Goal: Complete application form

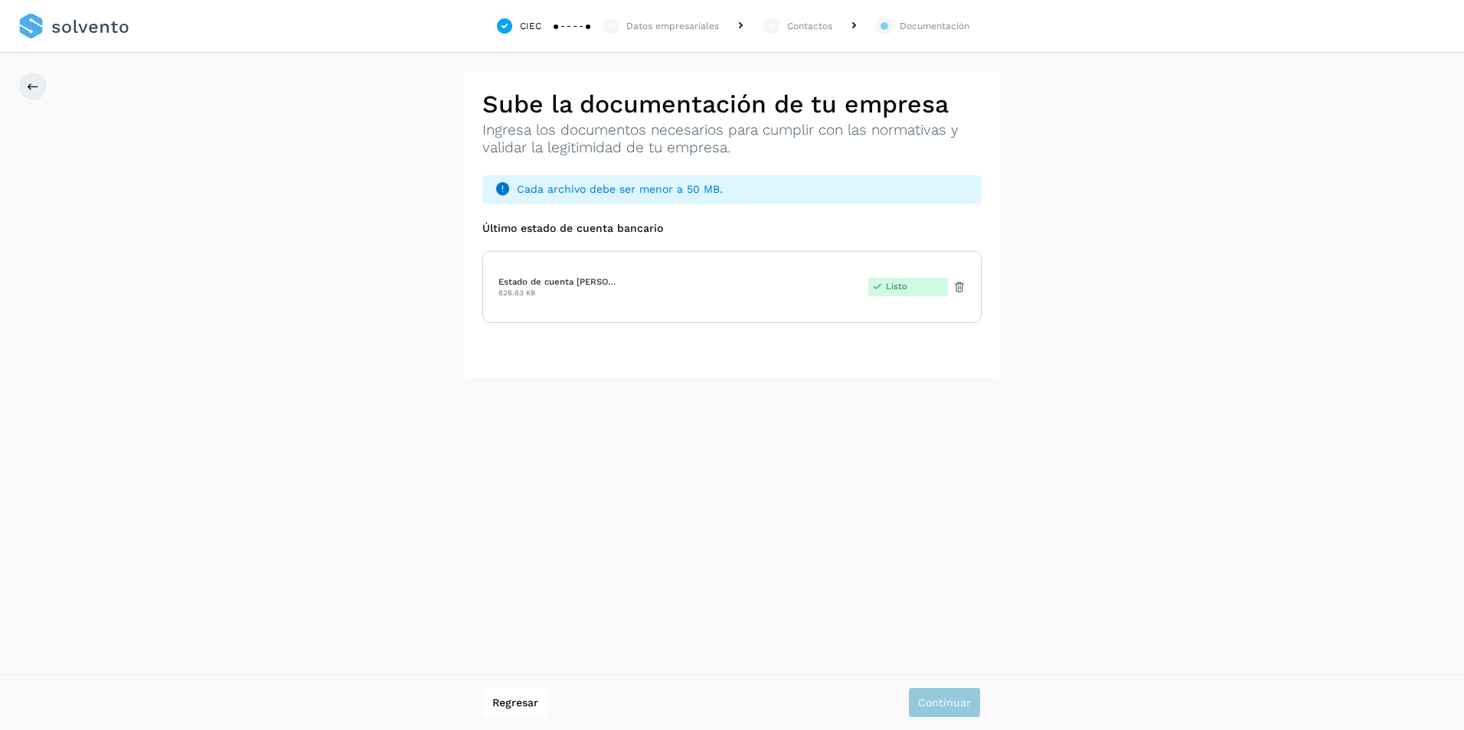
click at [942, 718] on div "Regresar Continuar" at bounding box center [732, 702] width 1464 height 56
drag, startPoint x: 986, startPoint y: 703, endPoint x: 968, endPoint y: 702, distance: 17.6
click at [985, 703] on div "Regresar Continuar" at bounding box center [732, 702] width 1464 height 56
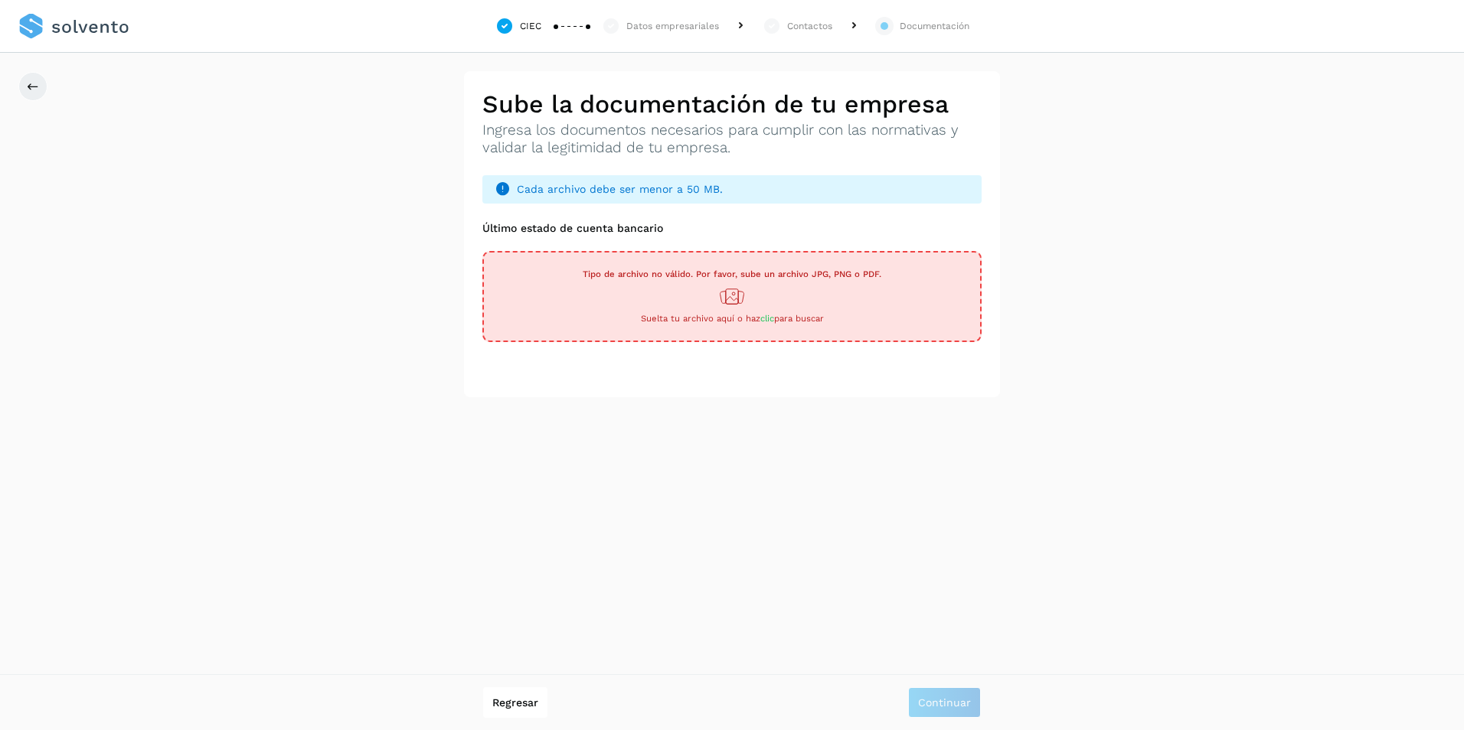
click at [1420, 586] on div "**********" at bounding box center [732, 365] width 1464 height 730
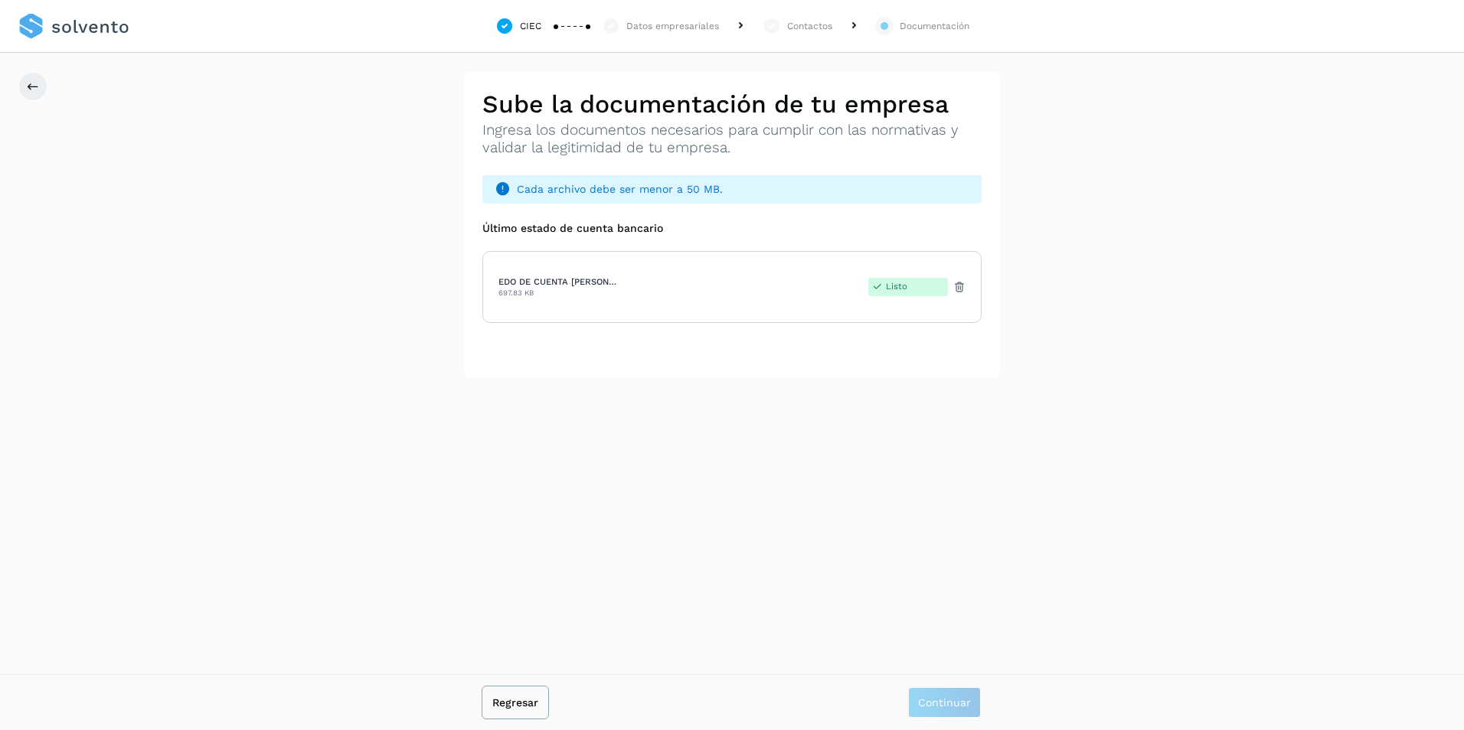
click at [532, 705] on span "Regresar" at bounding box center [515, 702] width 46 height 11
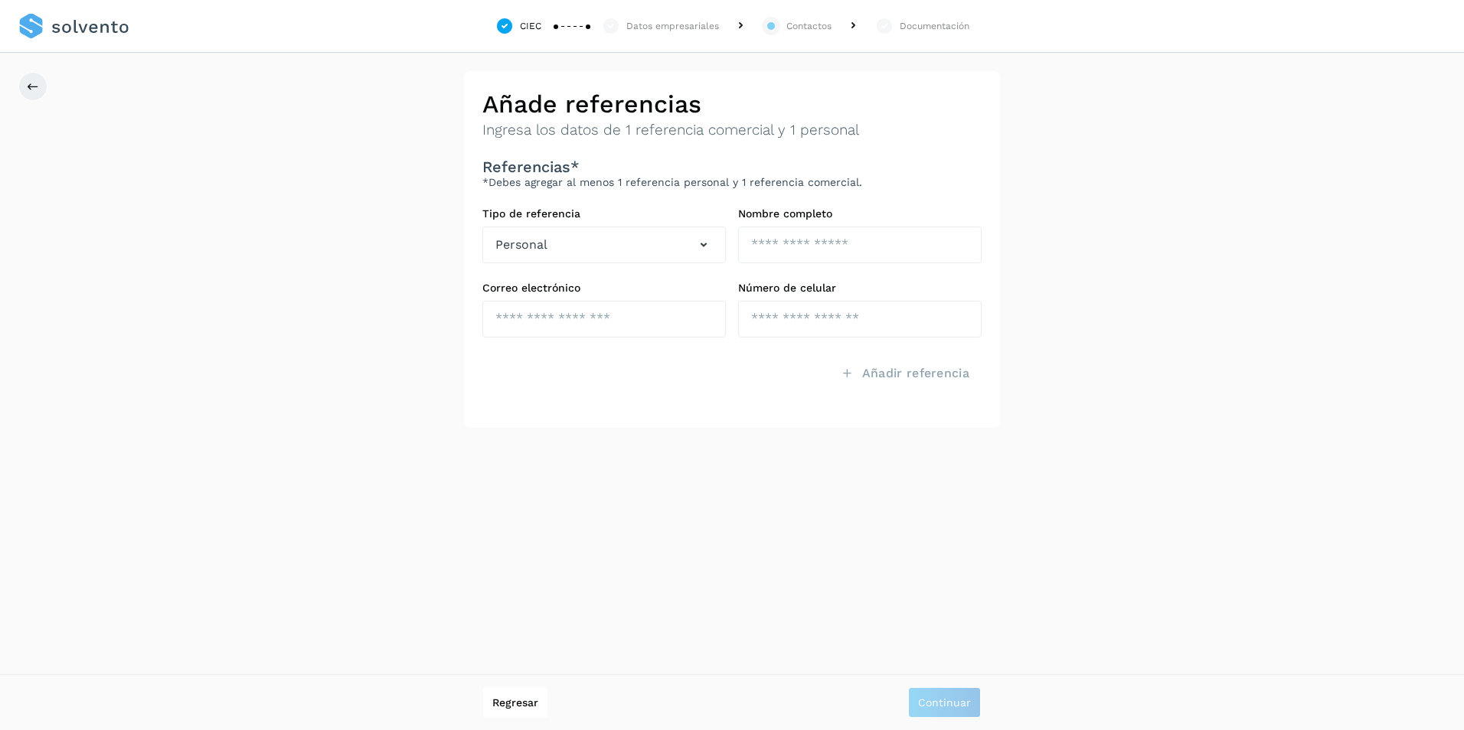
click at [534, 27] on div "CIEC" at bounding box center [530, 26] width 21 height 14
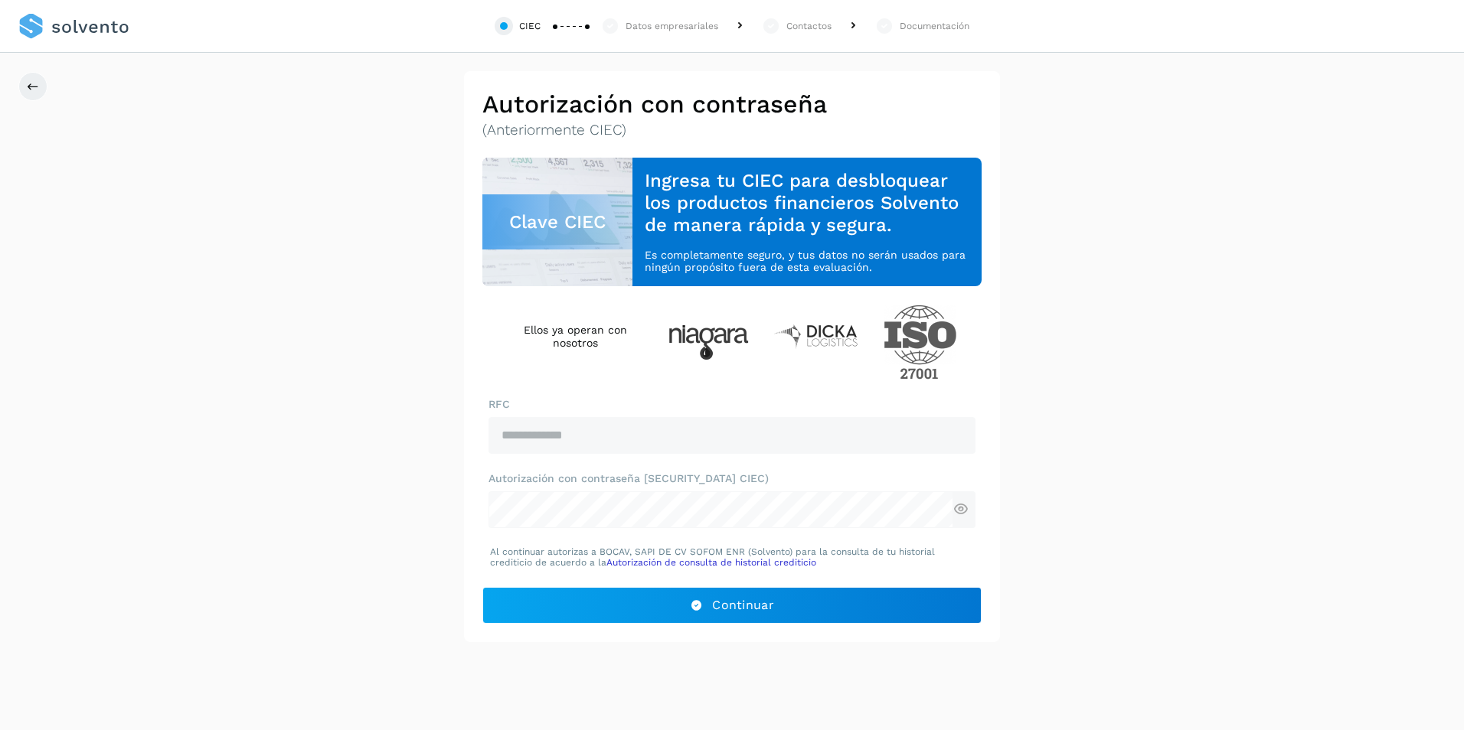
click at [664, 32] on div "Datos empresariales" at bounding box center [671, 26] width 93 height 14
click at [795, 24] on div "Contactos" at bounding box center [808, 26] width 45 height 14
click at [38, 85] on icon at bounding box center [33, 86] width 12 height 12
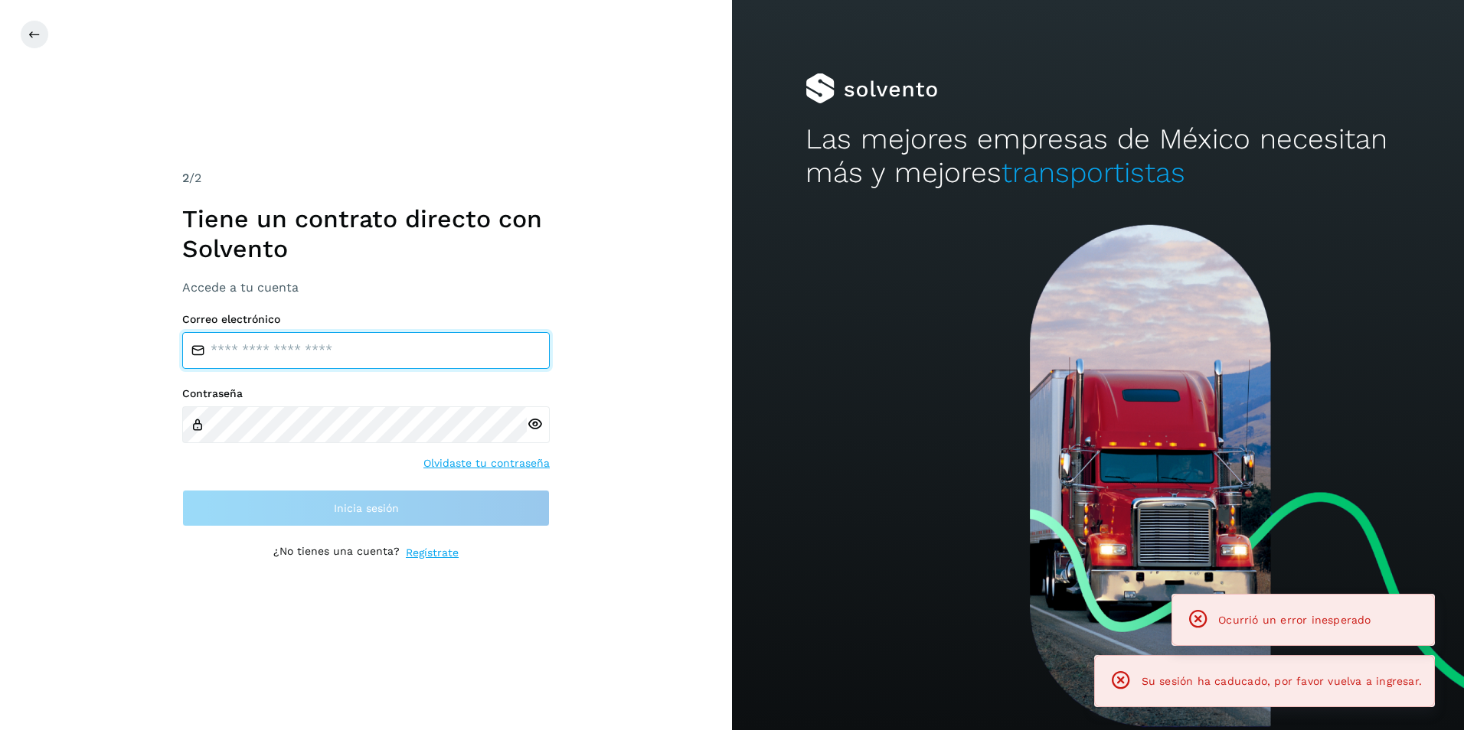
type input "**********"
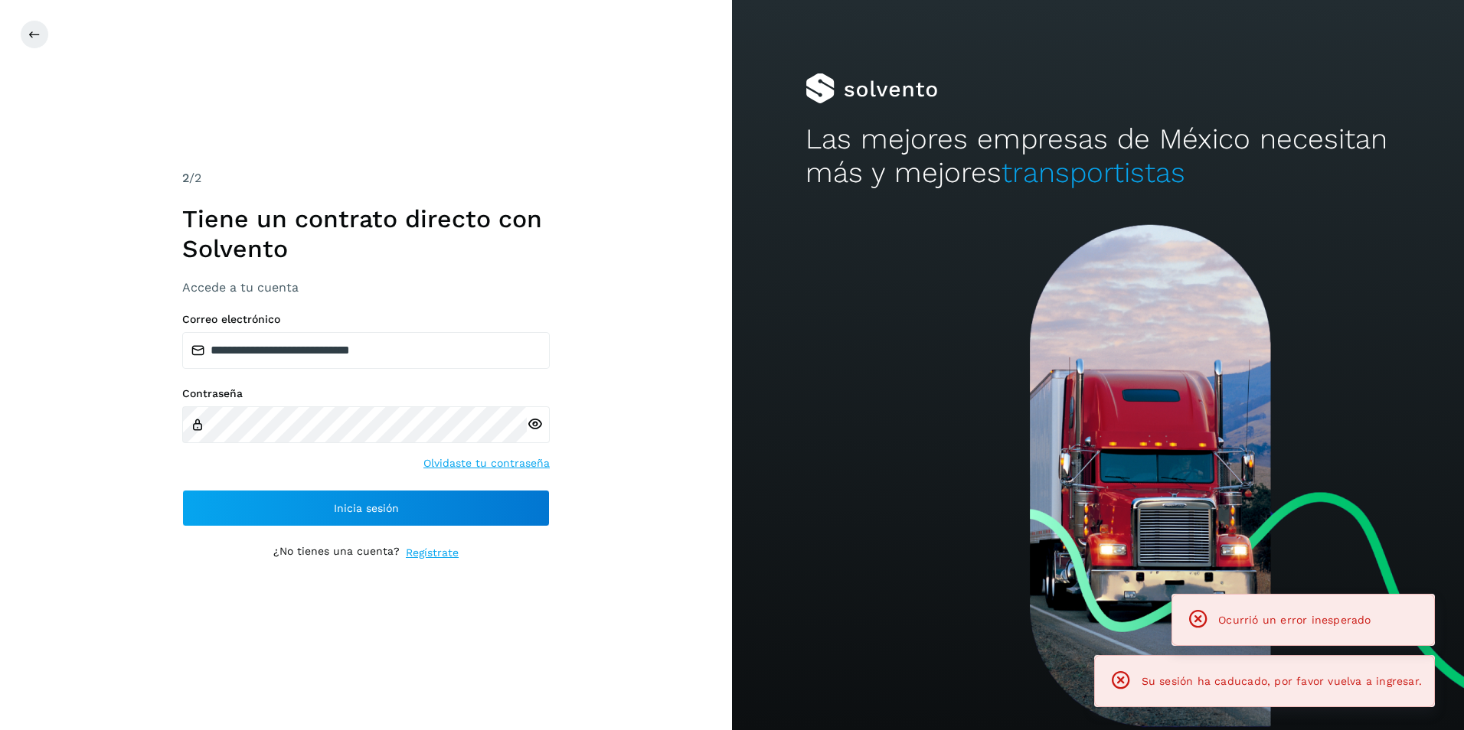
click at [672, 514] on div "**********" at bounding box center [366, 365] width 732 height 730
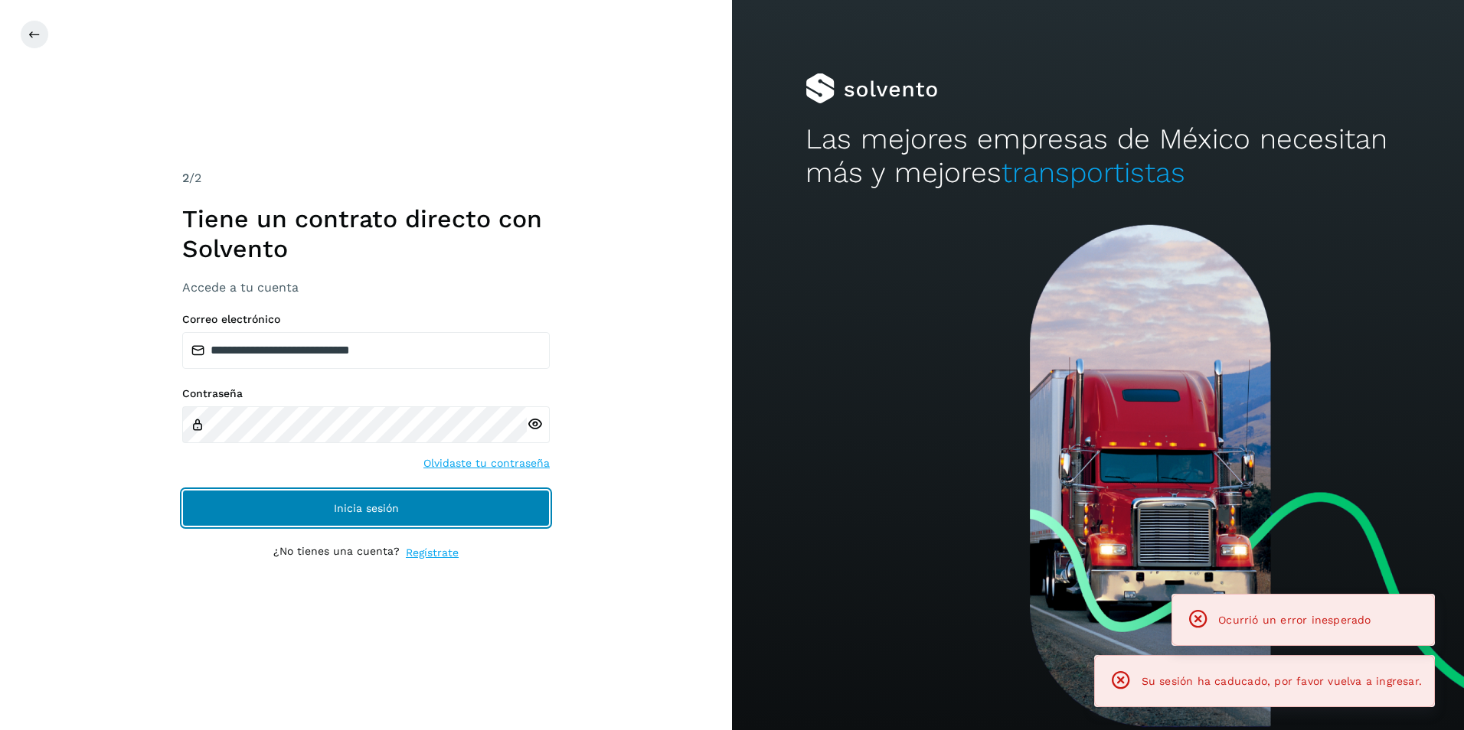
click at [492, 518] on button "Inicia sesión" at bounding box center [365, 508] width 367 height 37
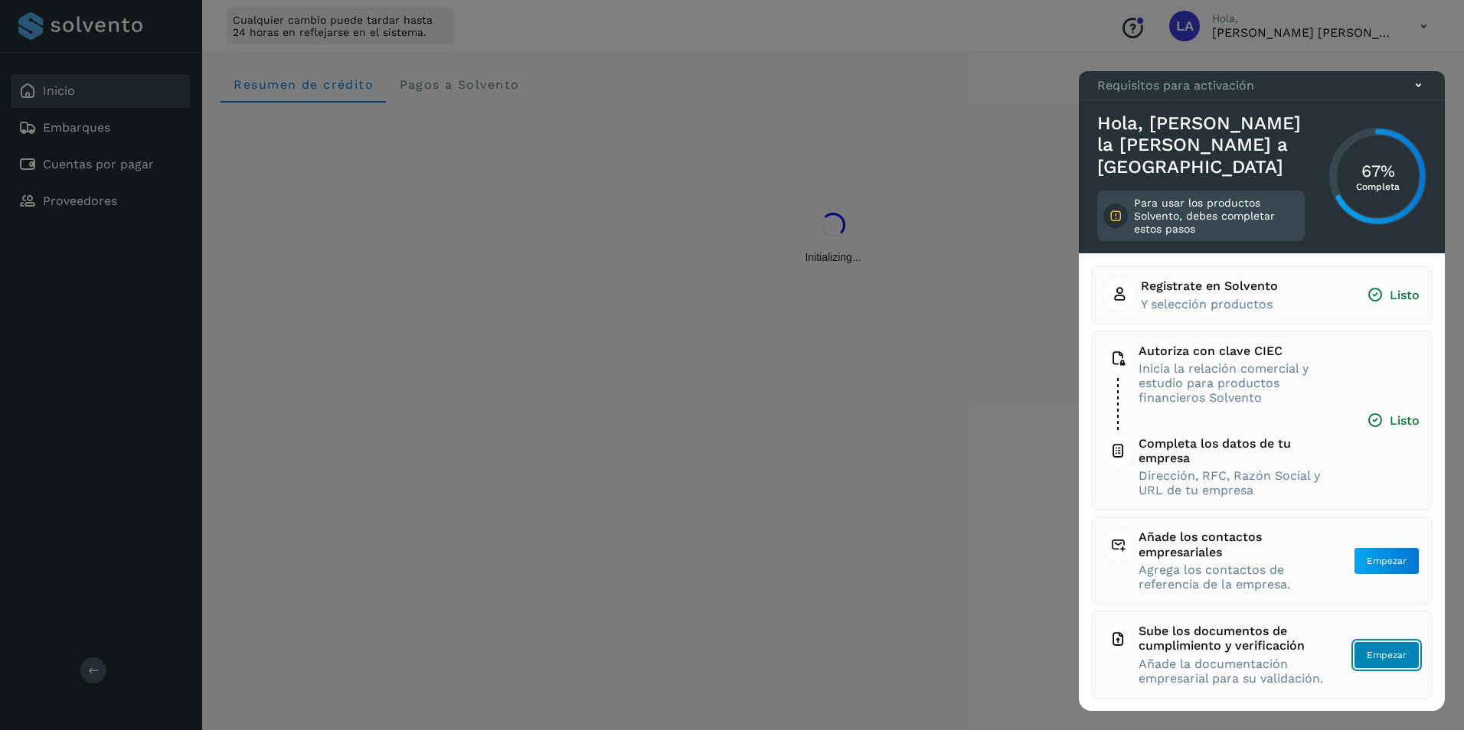
click at [1397, 660] on span "Empezar" at bounding box center [1386, 655] width 40 height 14
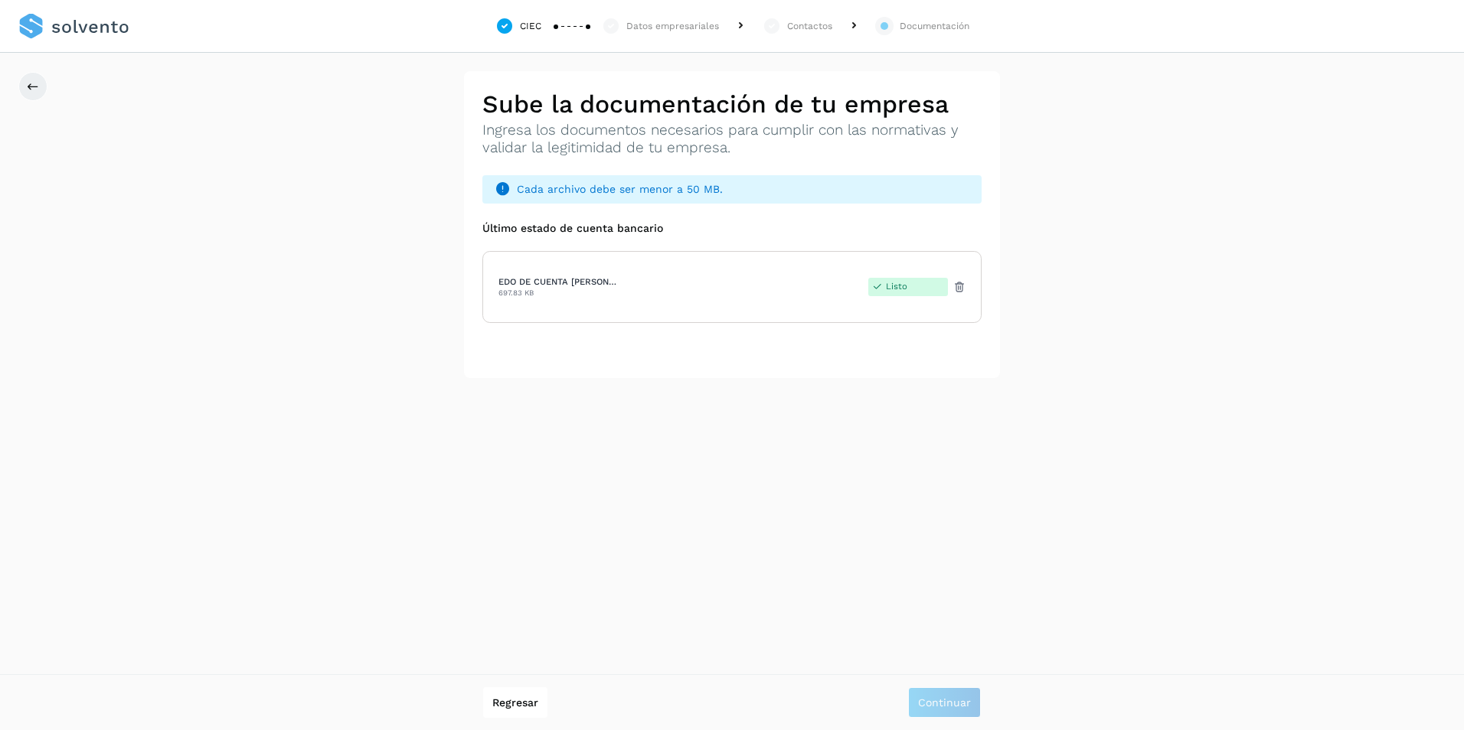
click at [960, 718] on div "Regresar Continuar" at bounding box center [732, 702] width 1464 height 56
click at [33, 93] on button at bounding box center [32, 86] width 29 height 29
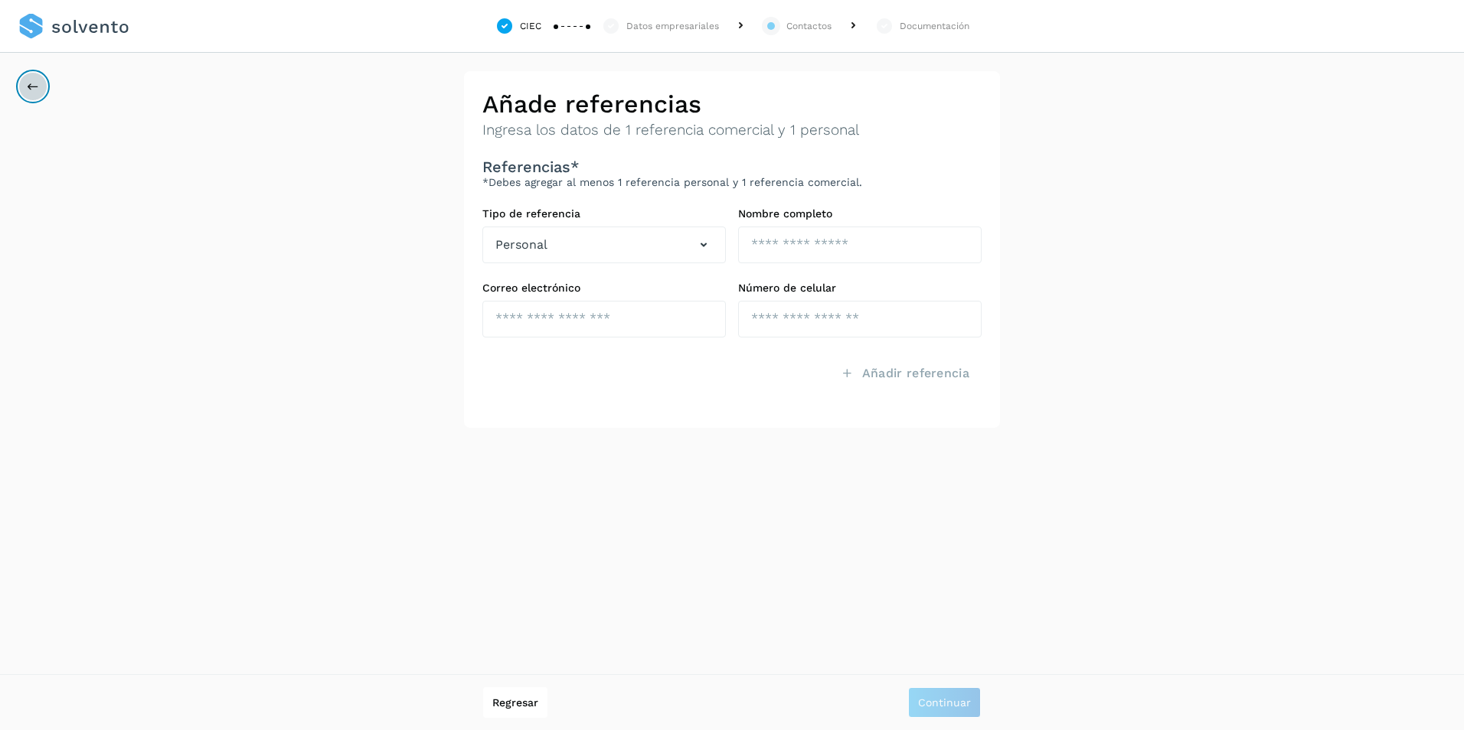
click at [20, 89] on button at bounding box center [32, 86] width 29 height 29
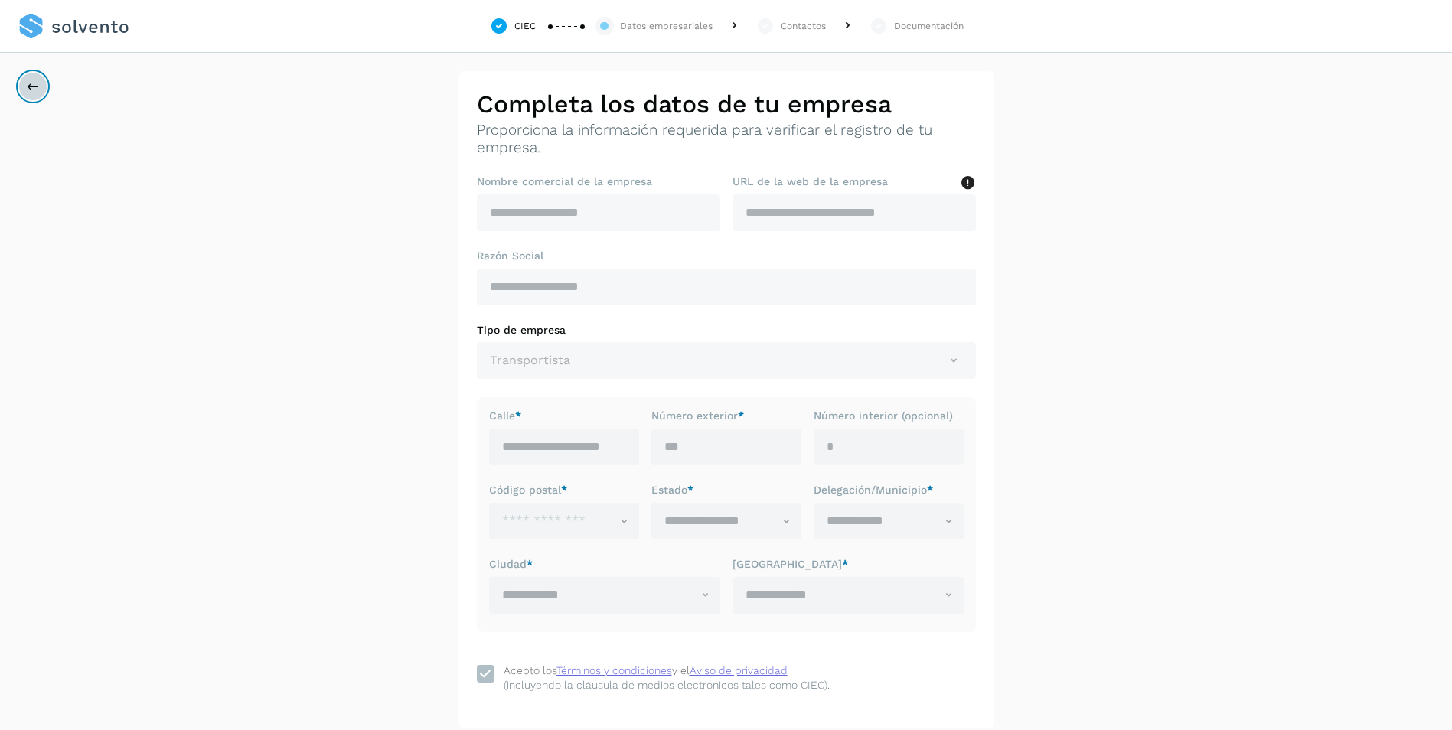
click at [25, 88] on button at bounding box center [32, 86] width 29 height 29
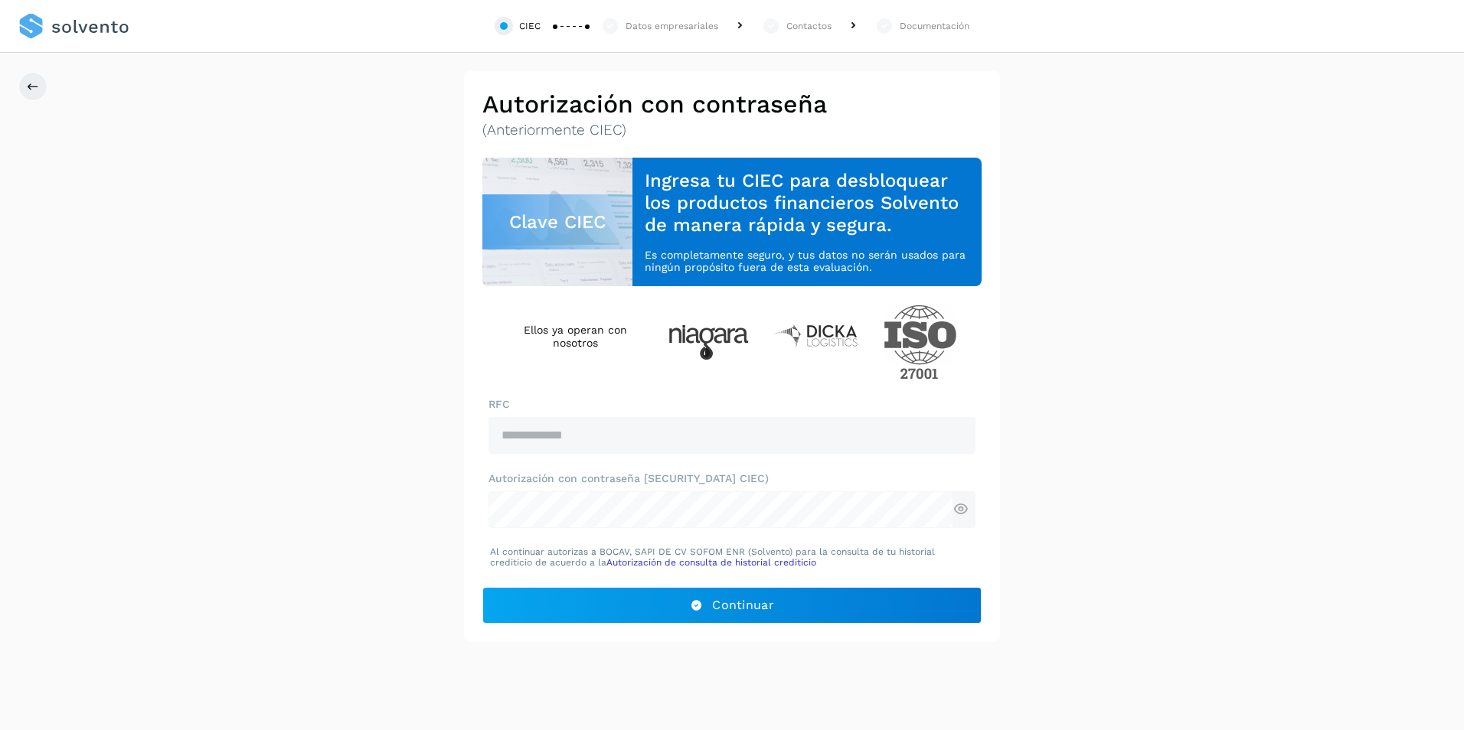
click at [66, 24] on link at bounding box center [73, 26] width 111 height 53
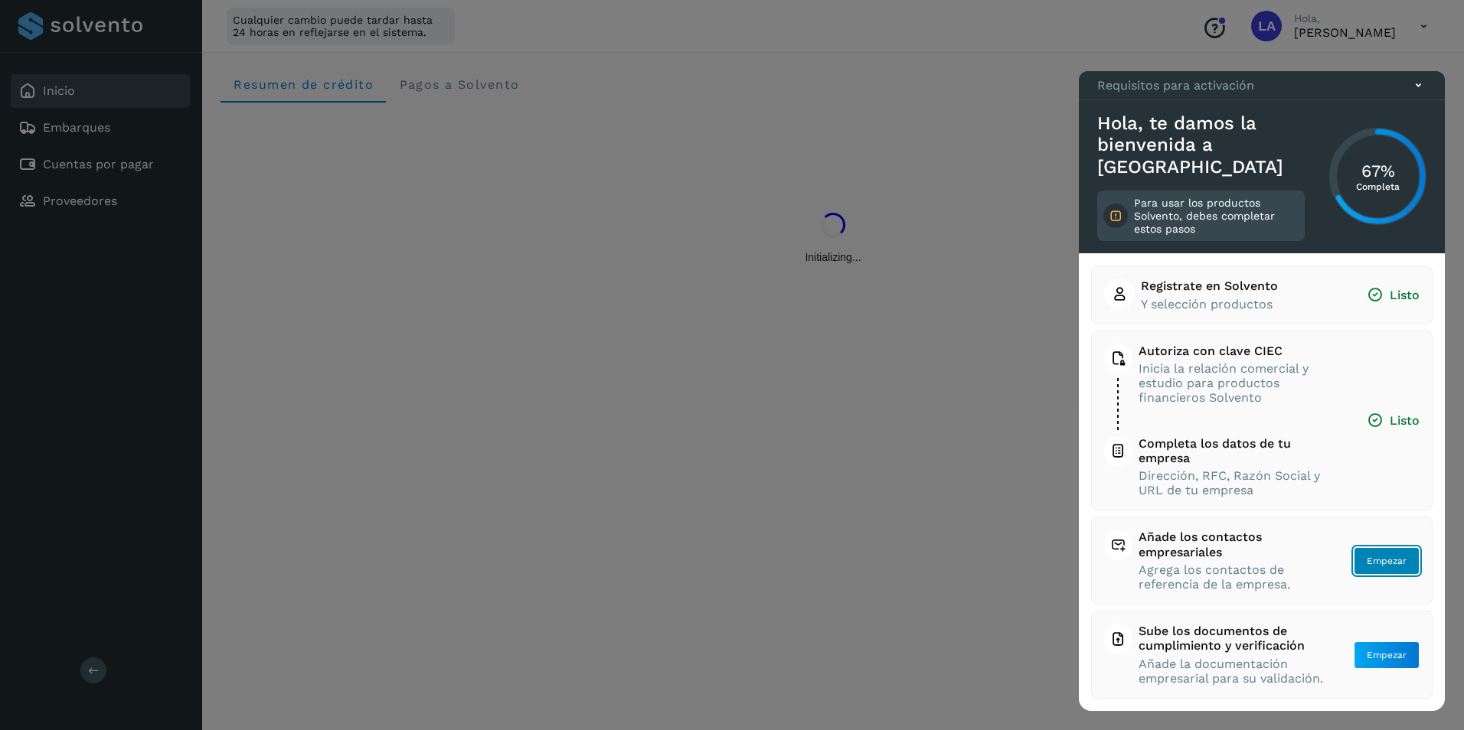
click at [1385, 559] on span "Empezar" at bounding box center [1386, 561] width 40 height 14
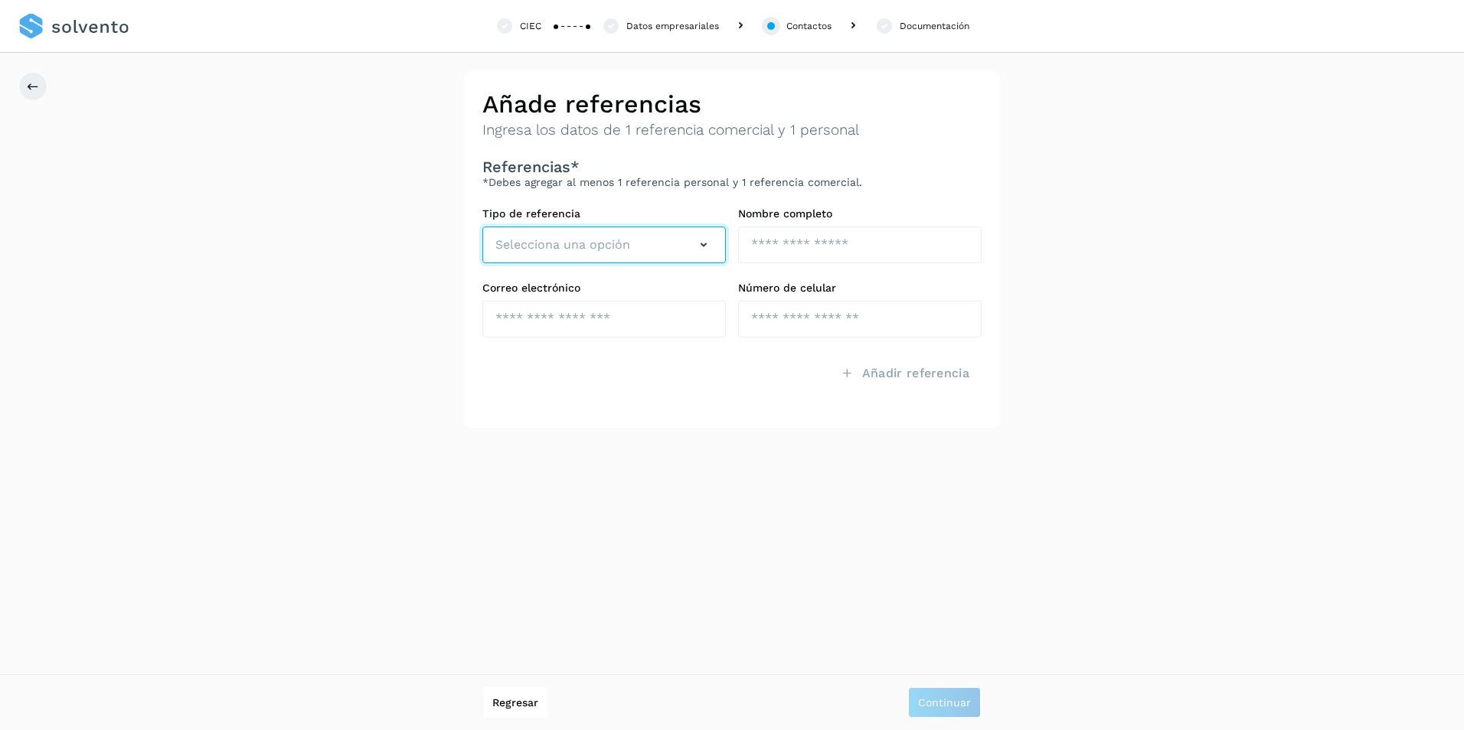
click at [641, 244] on button "Selecciona una opción" at bounding box center [603, 245] width 243 height 37
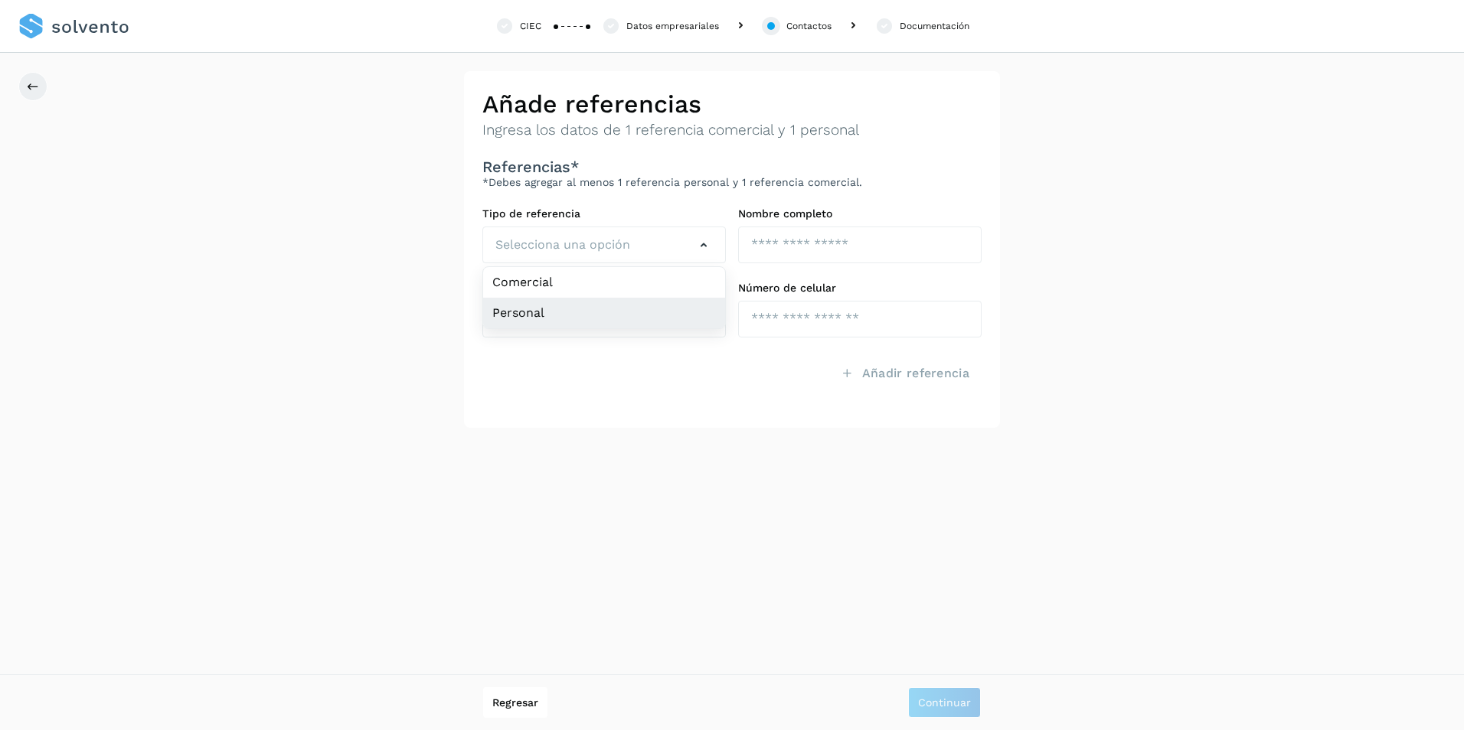
click at [545, 314] on li "Personal" at bounding box center [604, 313] width 242 height 31
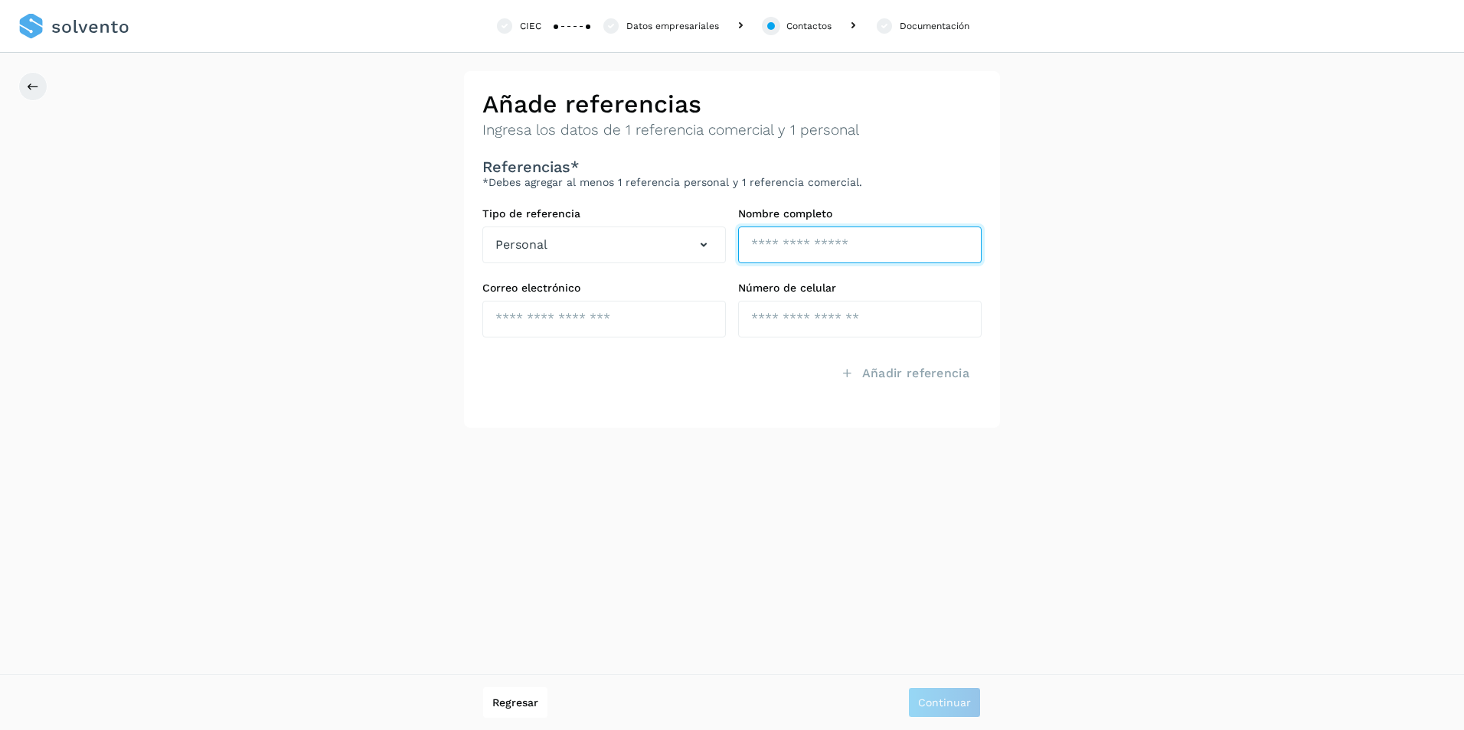
click at [872, 240] on input "text" at bounding box center [859, 245] width 243 height 37
type input "*"
click at [921, 250] on input "**********" at bounding box center [859, 245] width 243 height 37
type input "**********"
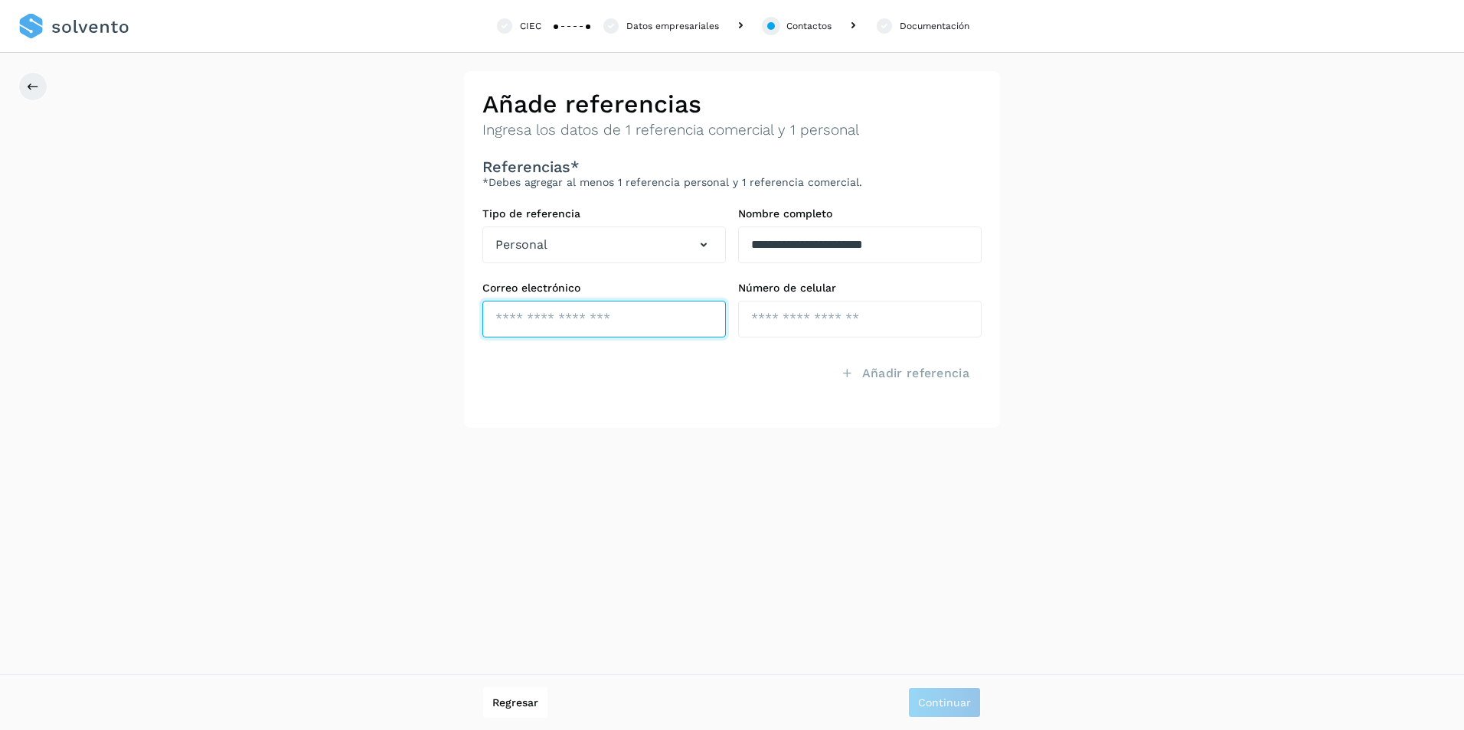
click at [631, 312] on input "text" at bounding box center [603, 319] width 243 height 37
type input "**********"
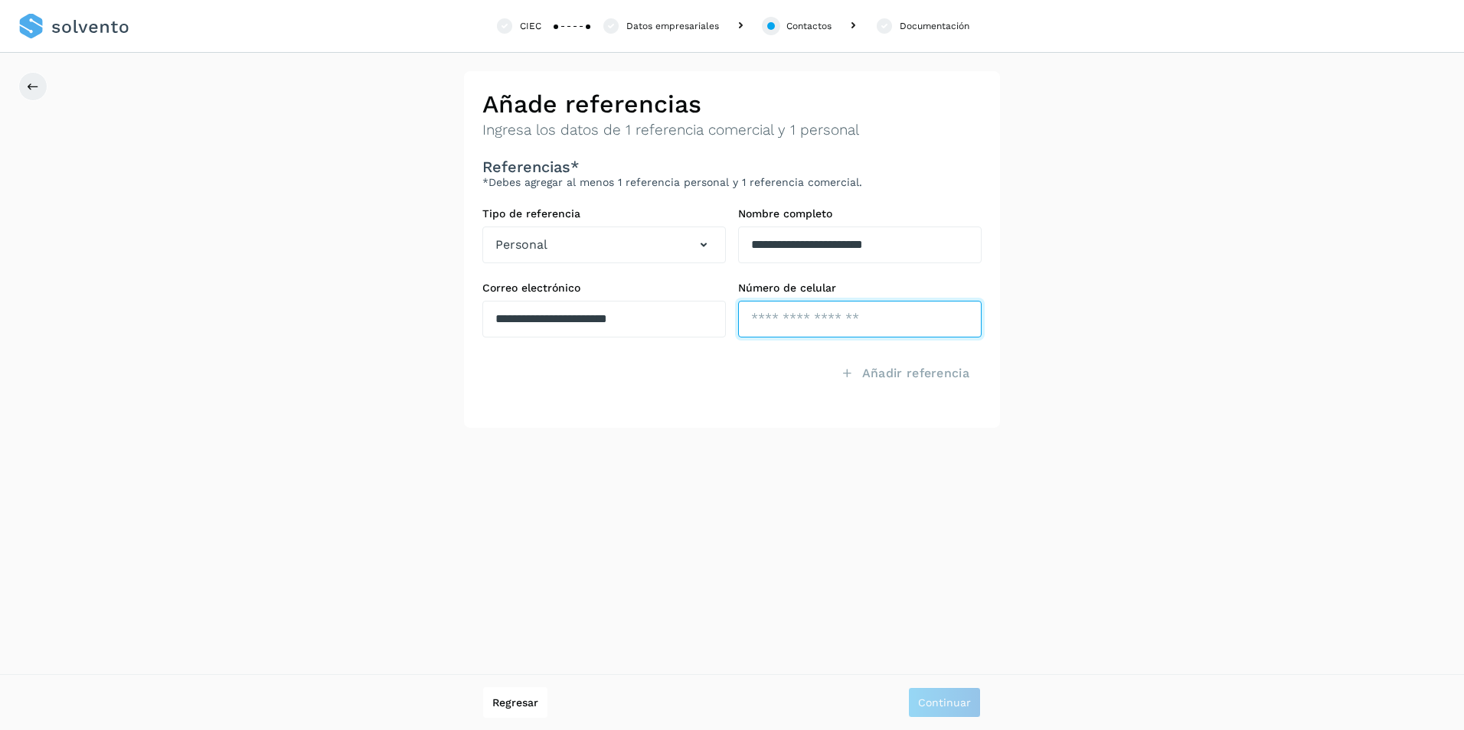
click at [806, 308] on input "tel" at bounding box center [859, 319] width 243 height 37
type input "**********"
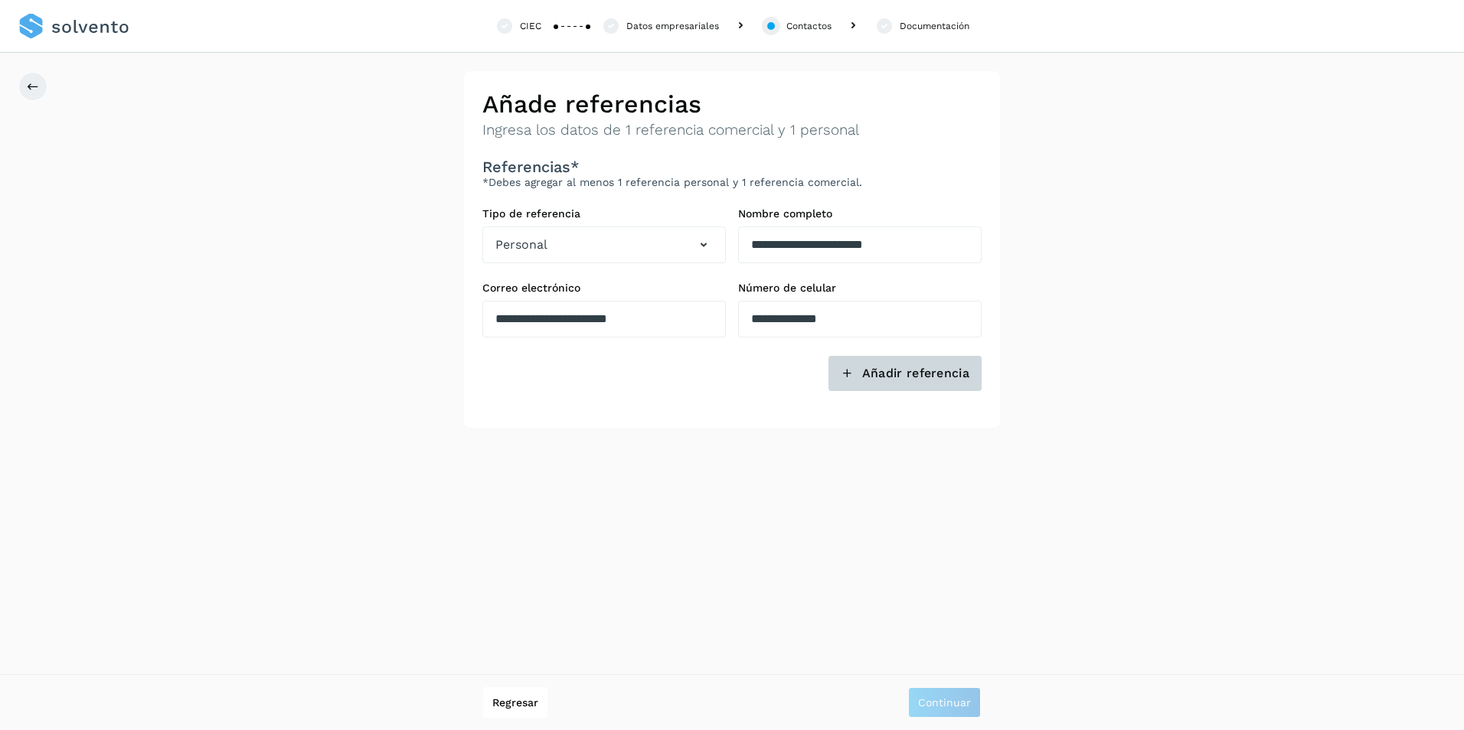
click at [947, 374] on span "Añadir referencia" at bounding box center [915, 373] width 107 height 17
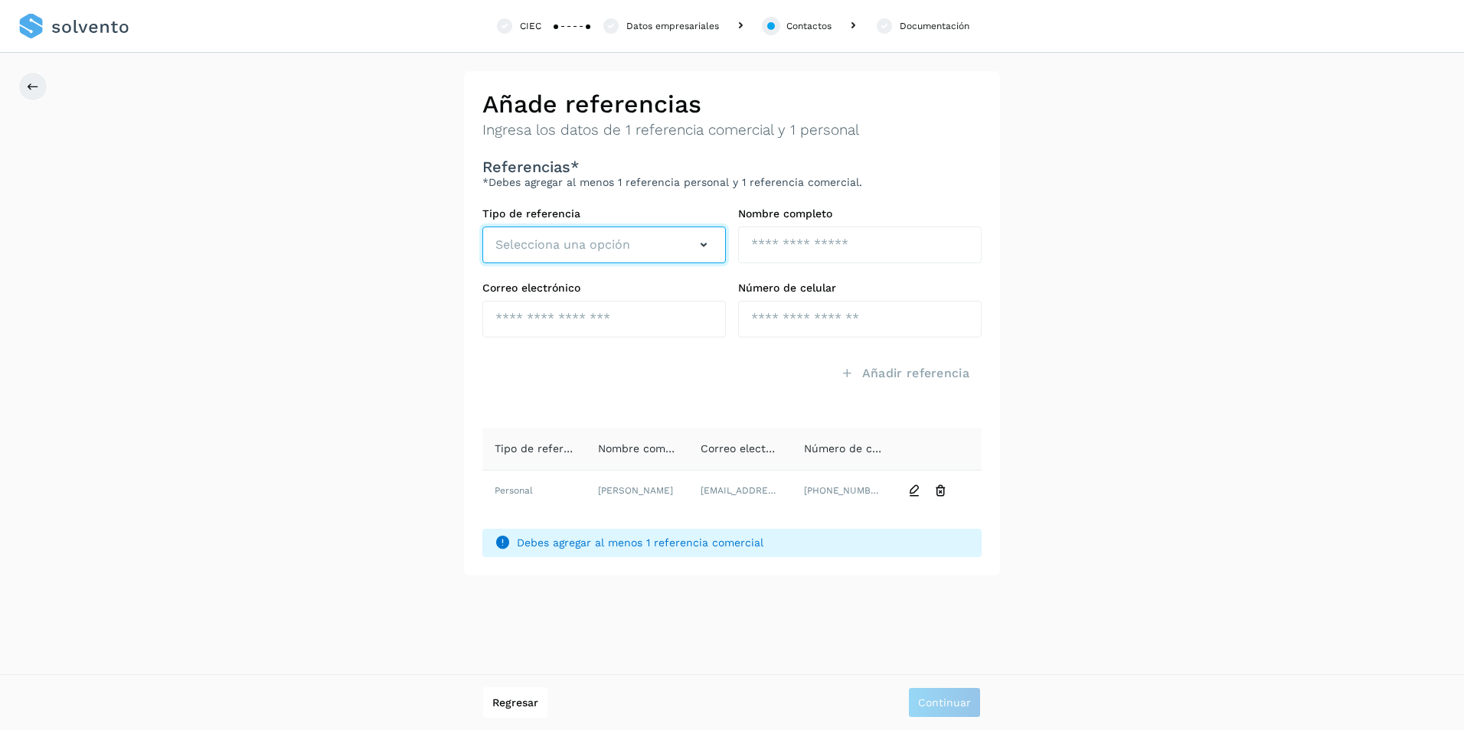
click at [601, 247] on span "Selecciona una opción" at bounding box center [562, 245] width 135 height 18
click at [574, 298] on li "Comercial" at bounding box center [604, 313] width 242 height 31
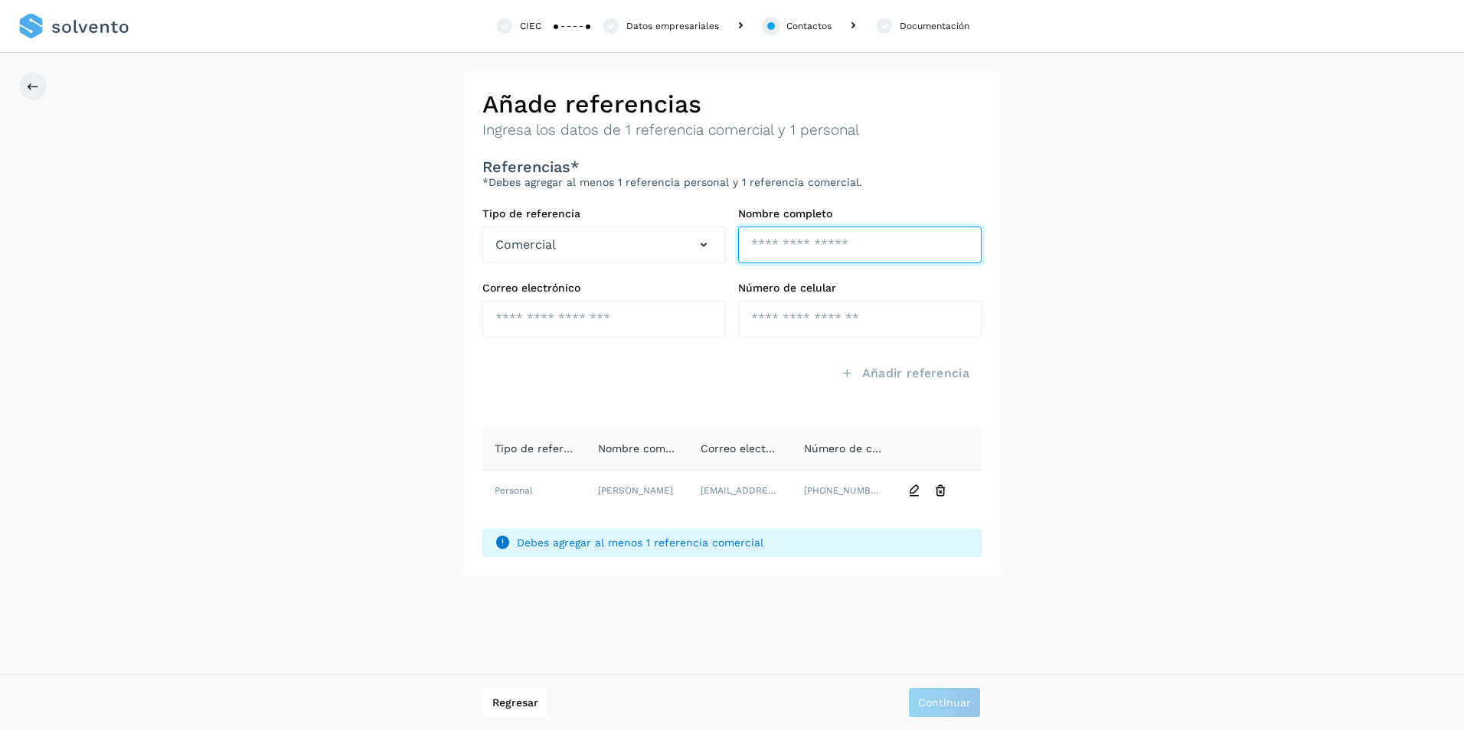
click at [798, 249] on input "text" at bounding box center [859, 245] width 243 height 37
type input "**********"
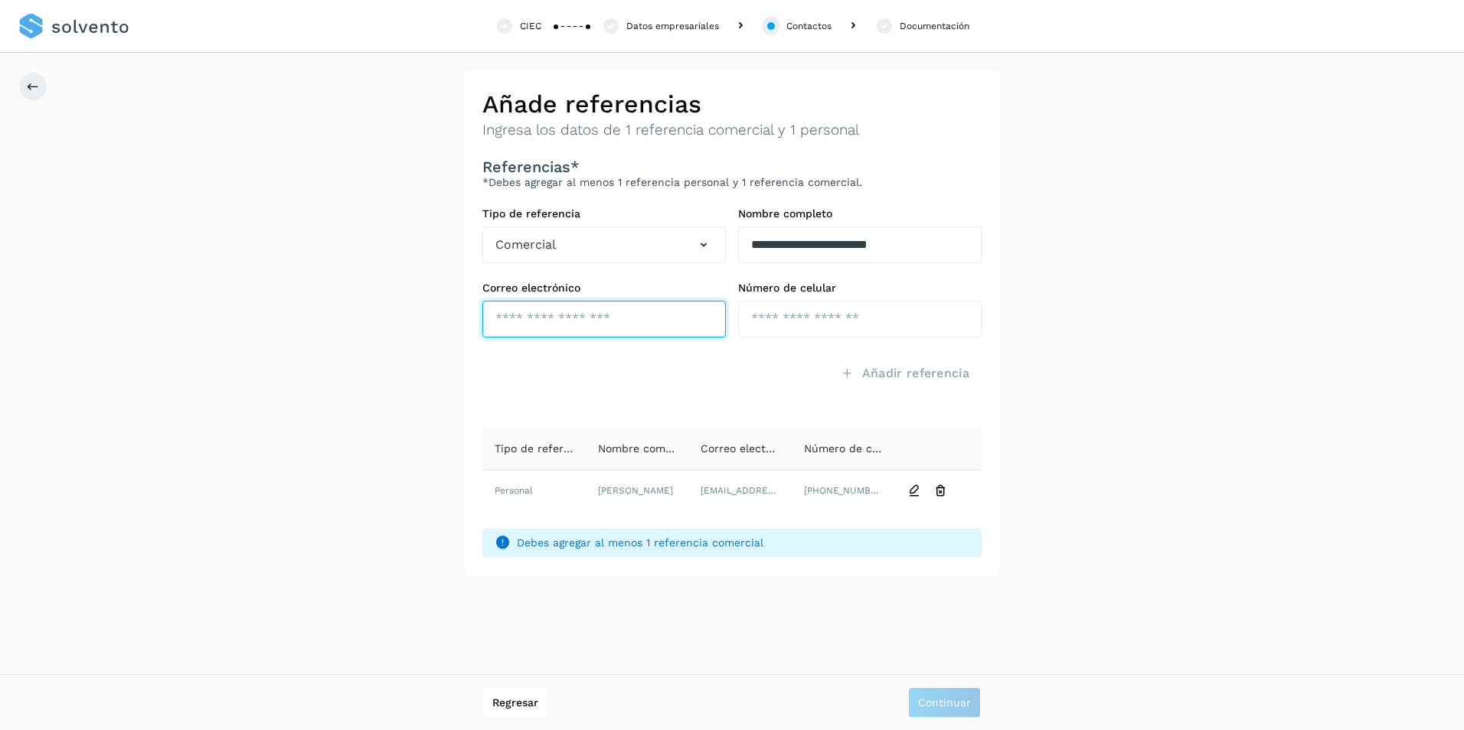
click at [638, 315] on input "text" at bounding box center [603, 319] width 243 height 37
type input "**********"
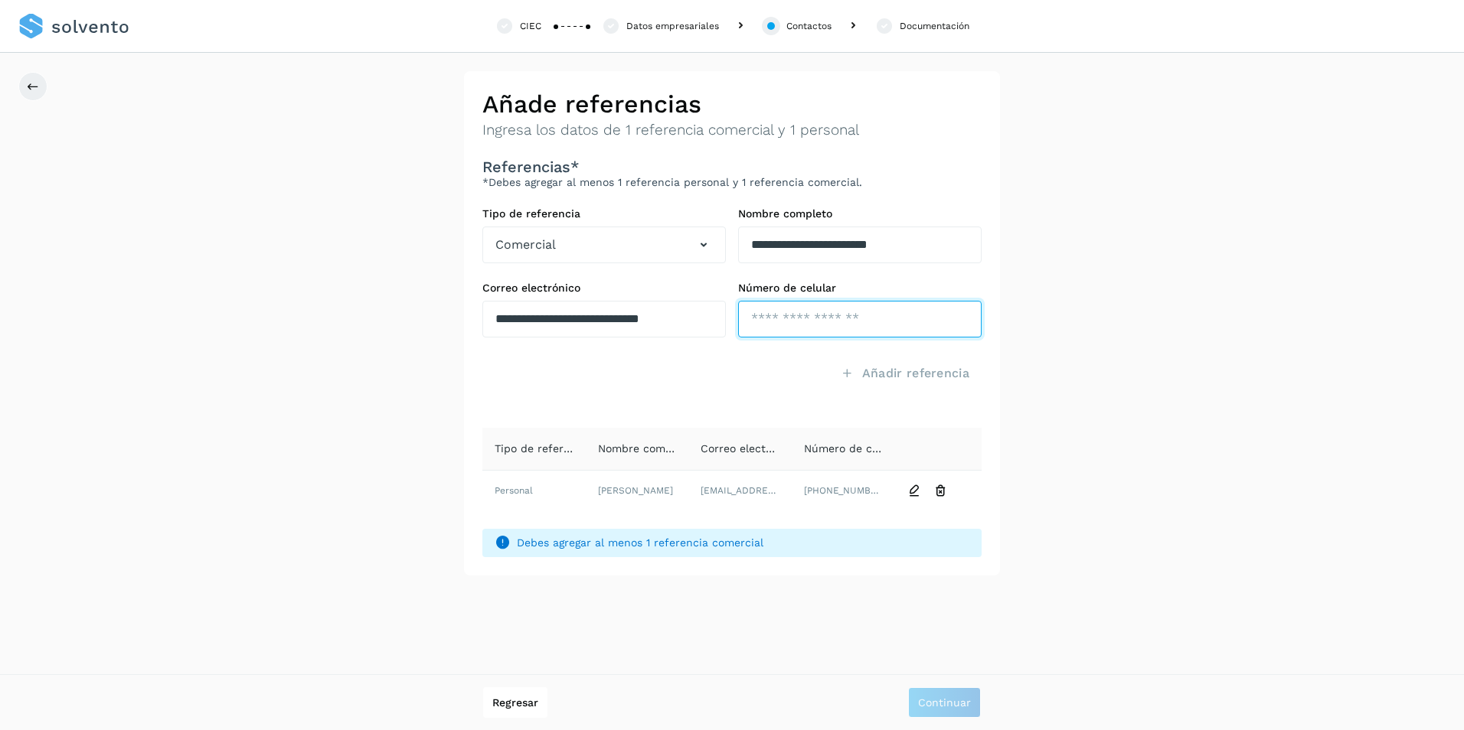
click at [804, 324] on input "tel" at bounding box center [859, 319] width 243 height 37
type input "**********"
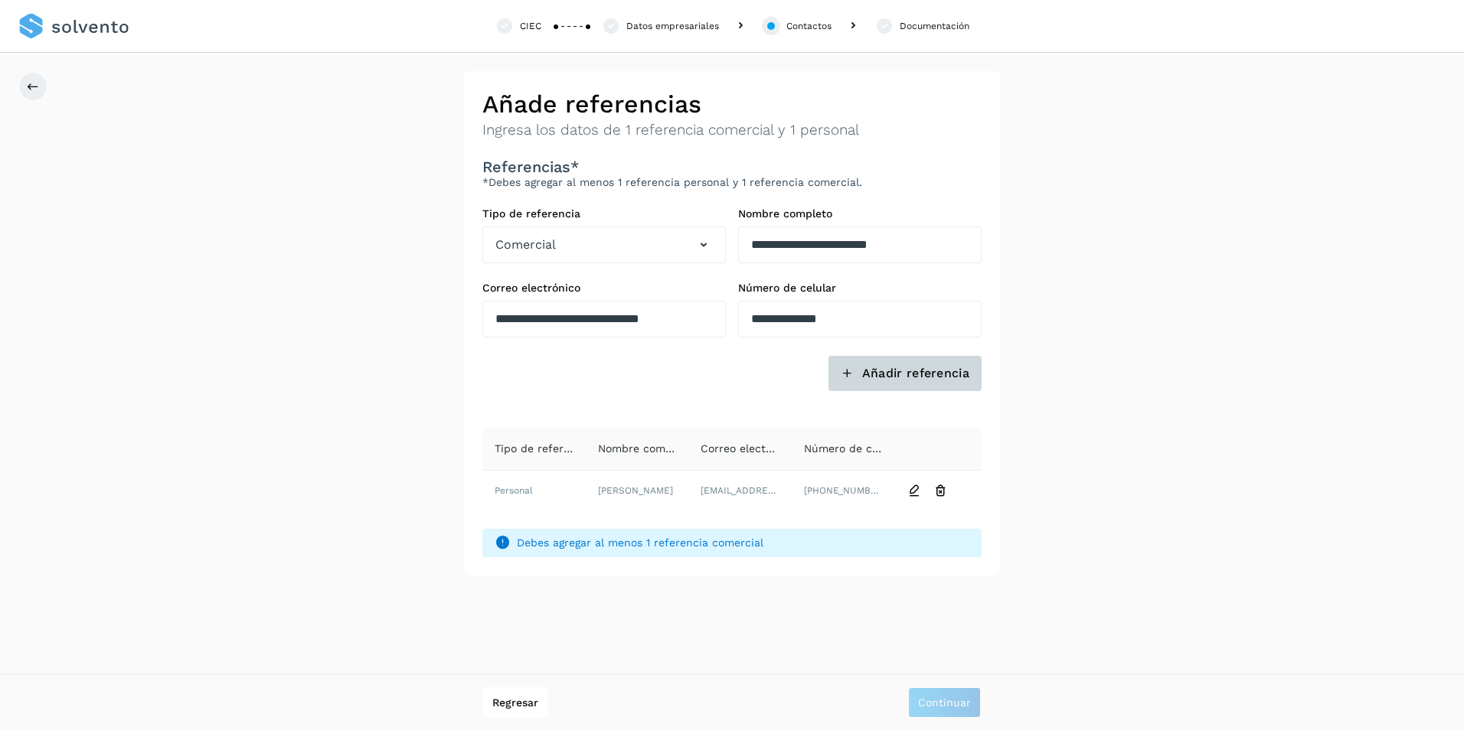
click at [924, 377] on span "Añadir referencia" at bounding box center [915, 373] width 107 height 17
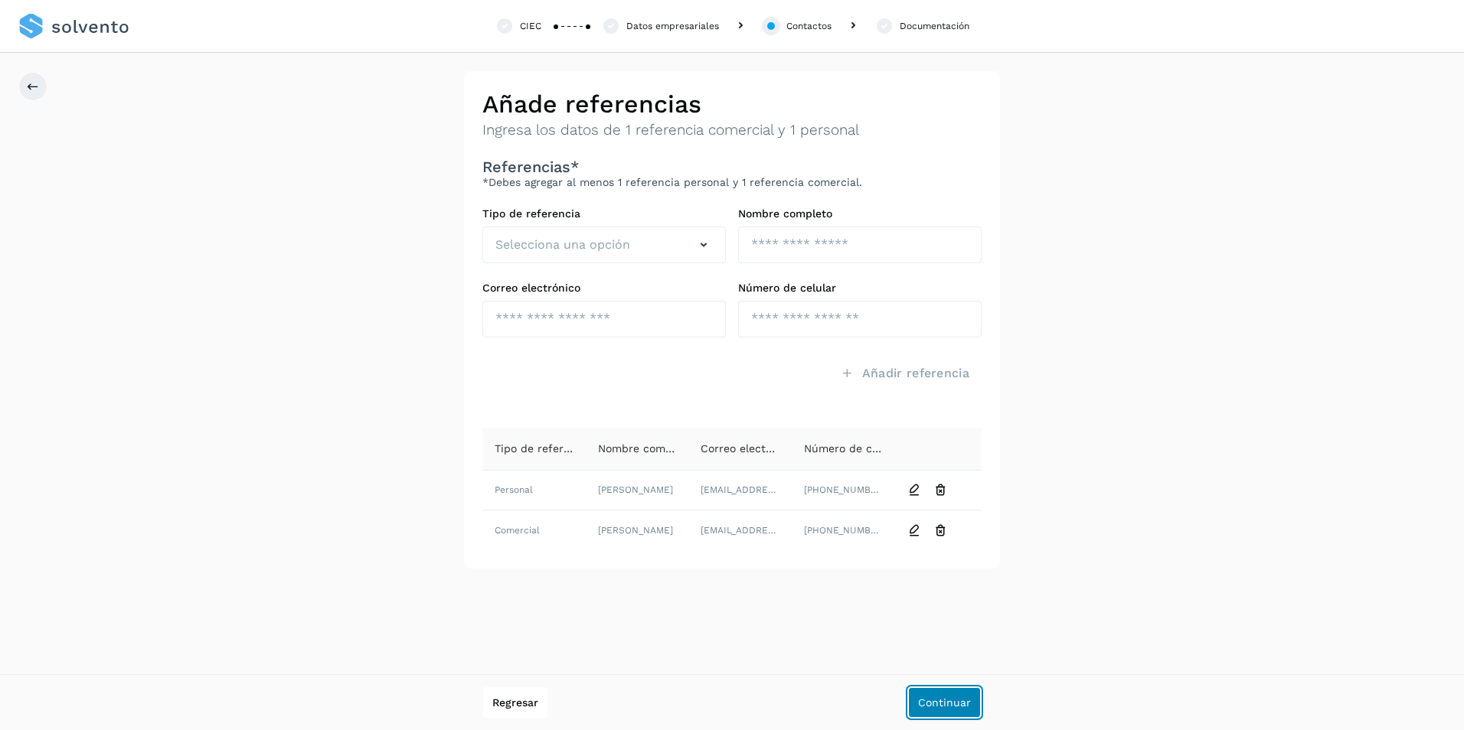
click at [964, 708] on span "Continuar" at bounding box center [944, 702] width 53 height 11
click at [552, 129] on p "Ingresa los datos de 1 referencia comercial y 1 personal" at bounding box center [731, 131] width 499 height 18
click at [673, 252] on button "Selecciona una opción" at bounding box center [603, 245] width 243 height 37
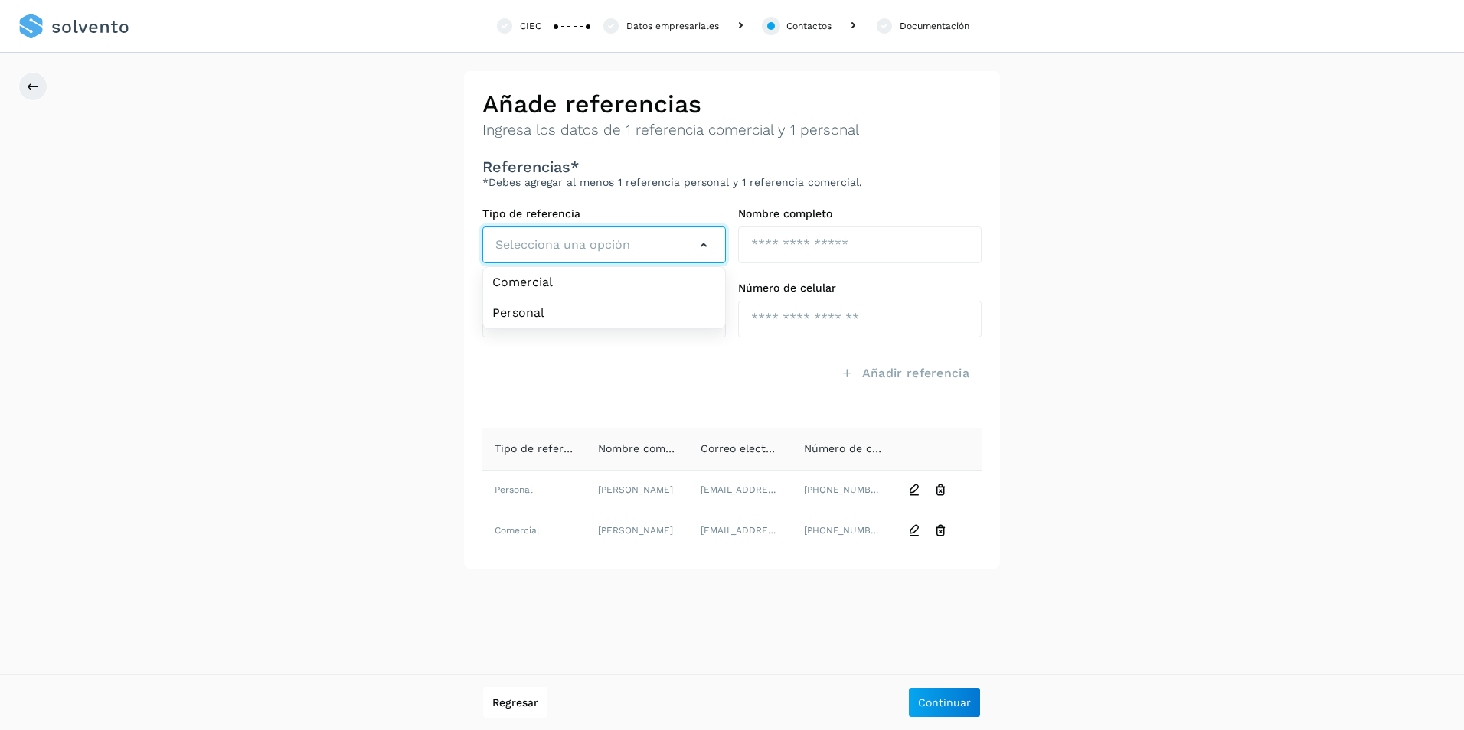
click at [673, 252] on button "Selecciona una opción" at bounding box center [603, 245] width 243 height 37
click at [698, 243] on icon "button" at bounding box center [703, 245] width 18 height 18
click at [690, 249] on button "Selecciona una opción" at bounding box center [603, 245] width 243 height 37
click at [676, 240] on button "Selecciona una opción" at bounding box center [603, 245] width 243 height 37
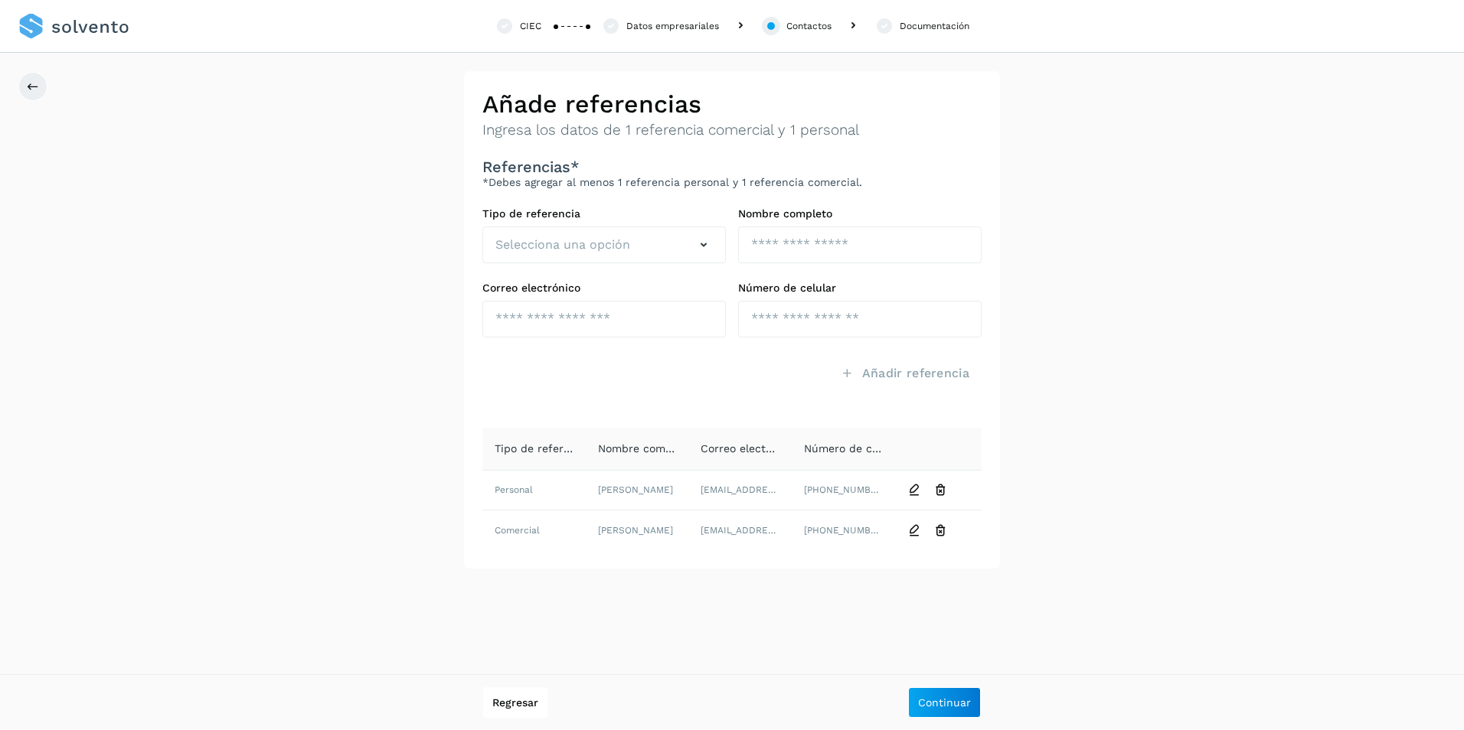
click at [664, 105] on h2 "Añade referencias" at bounding box center [731, 104] width 499 height 29
click at [633, 130] on p "Ingresa los datos de 1 referencia comercial y 1 personal" at bounding box center [731, 131] width 499 height 18
click at [701, 241] on icon "button" at bounding box center [703, 245] width 18 height 18
click at [1285, 297] on div "**********" at bounding box center [732, 320] width 1464 height 498
click at [705, 237] on icon "button" at bounding box center [703, 245] width 18 height 18
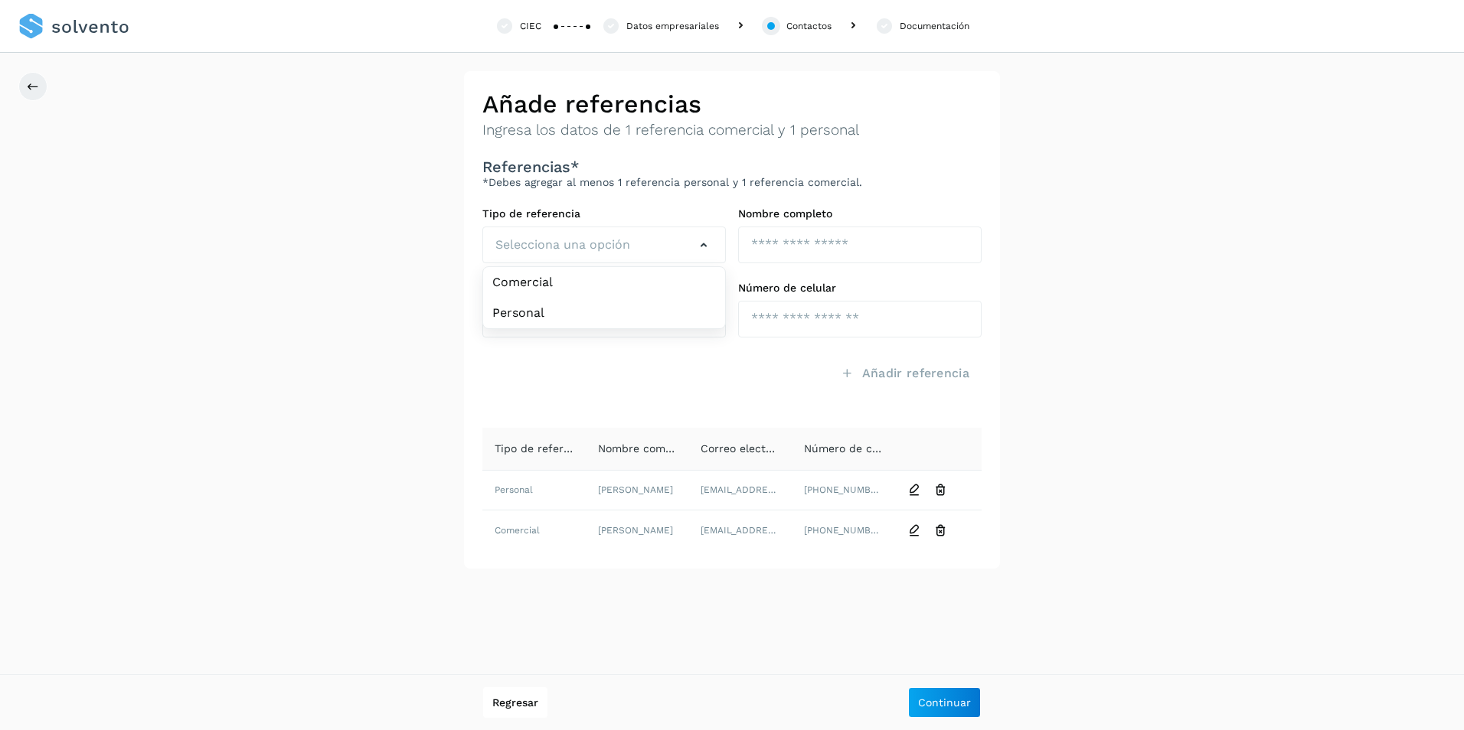
click at [1096, 417] on div "**********" at bounding box center [732, 320] width 1464 height 498
click at [762, 381] on div "Añadir referencia" at bounding box center [860, 373] width 256 height 35
click at [771, 381] on div "Añadir referencia" at bounding box center [860, 373] width 256 height 35
click at [950, 716] on button "Continuar" at bounding box center [944, 702] width 73 height 31
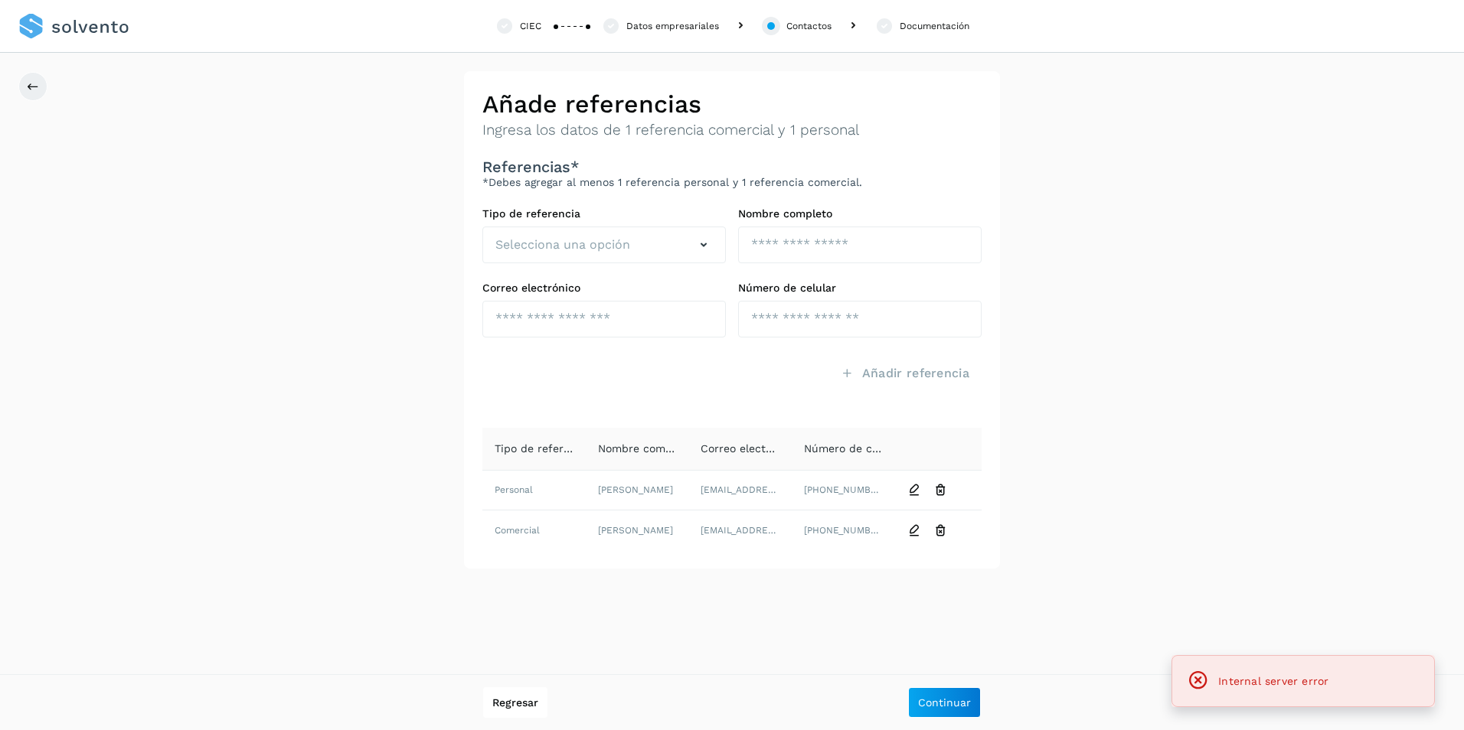
click at [674, 377] on div at bounding box center [604, 384] width 256 height 51
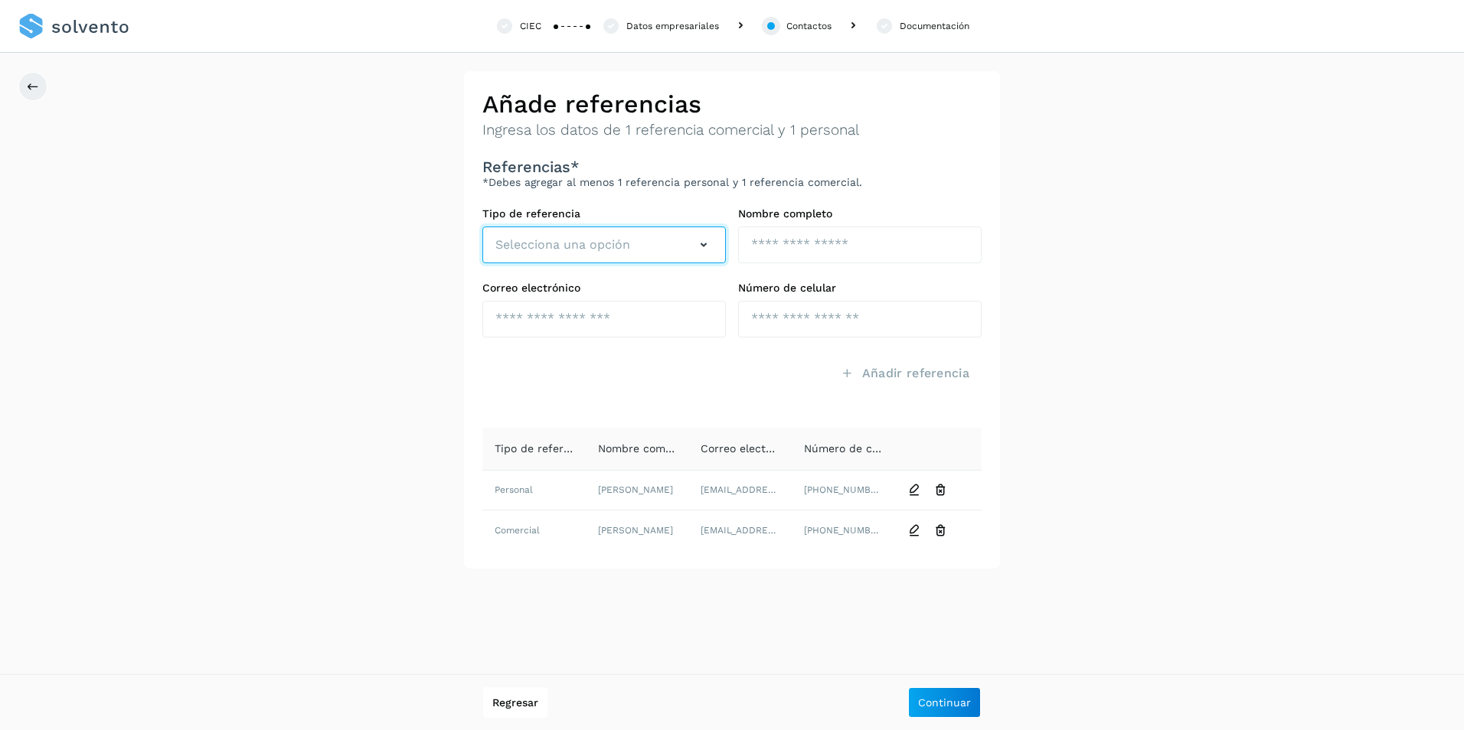
click at [648, 248] on button "Selecciona una opción" at bounding box center [603, 245] width 243 height 37
click at [628, 253] on span "Selecciona una opción" at bounding box center [562, 245] width 135 height 18
click at [684, 28] on div "Datos empresariales" at bounding box center [672, 26] width 93 height 14
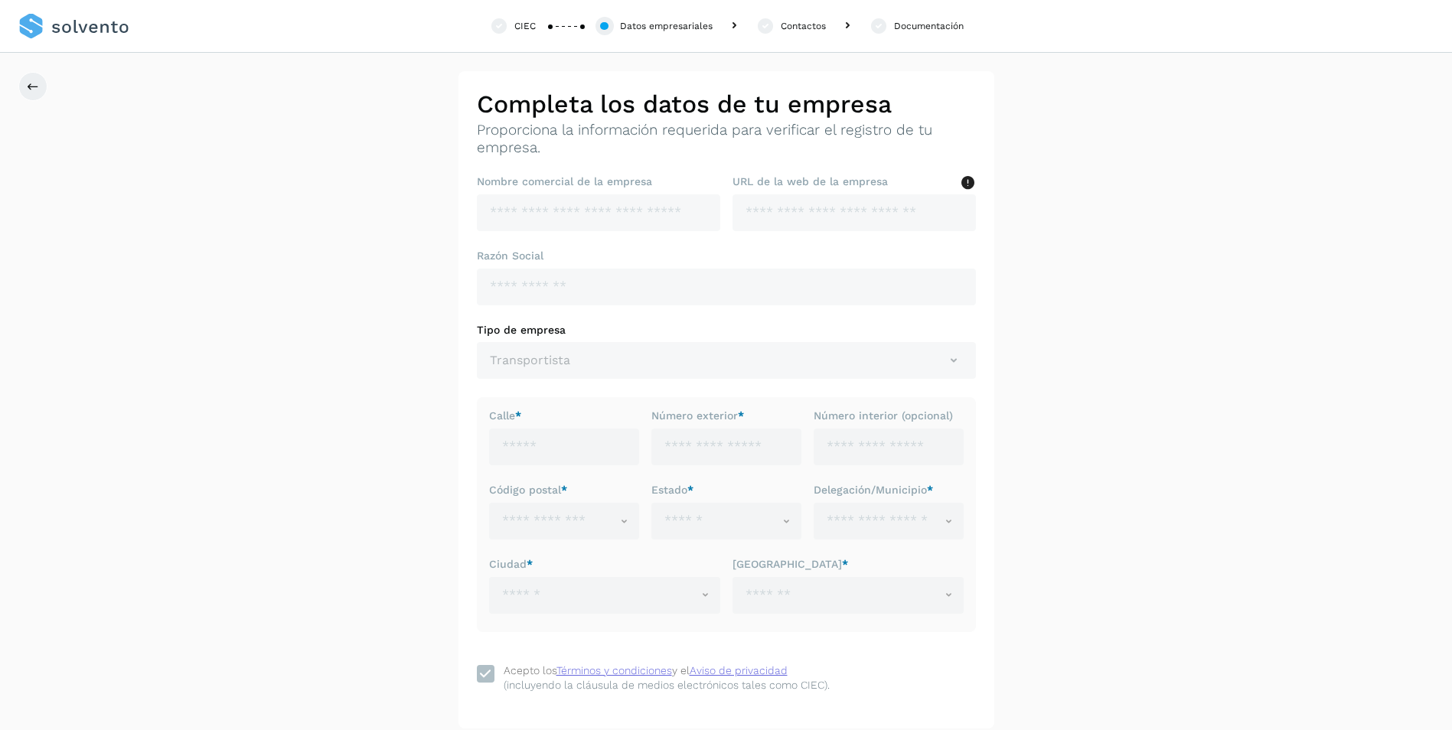
click at [810, 26] on div "Contactos" at bounding box center [803, 26] width 45 height 14
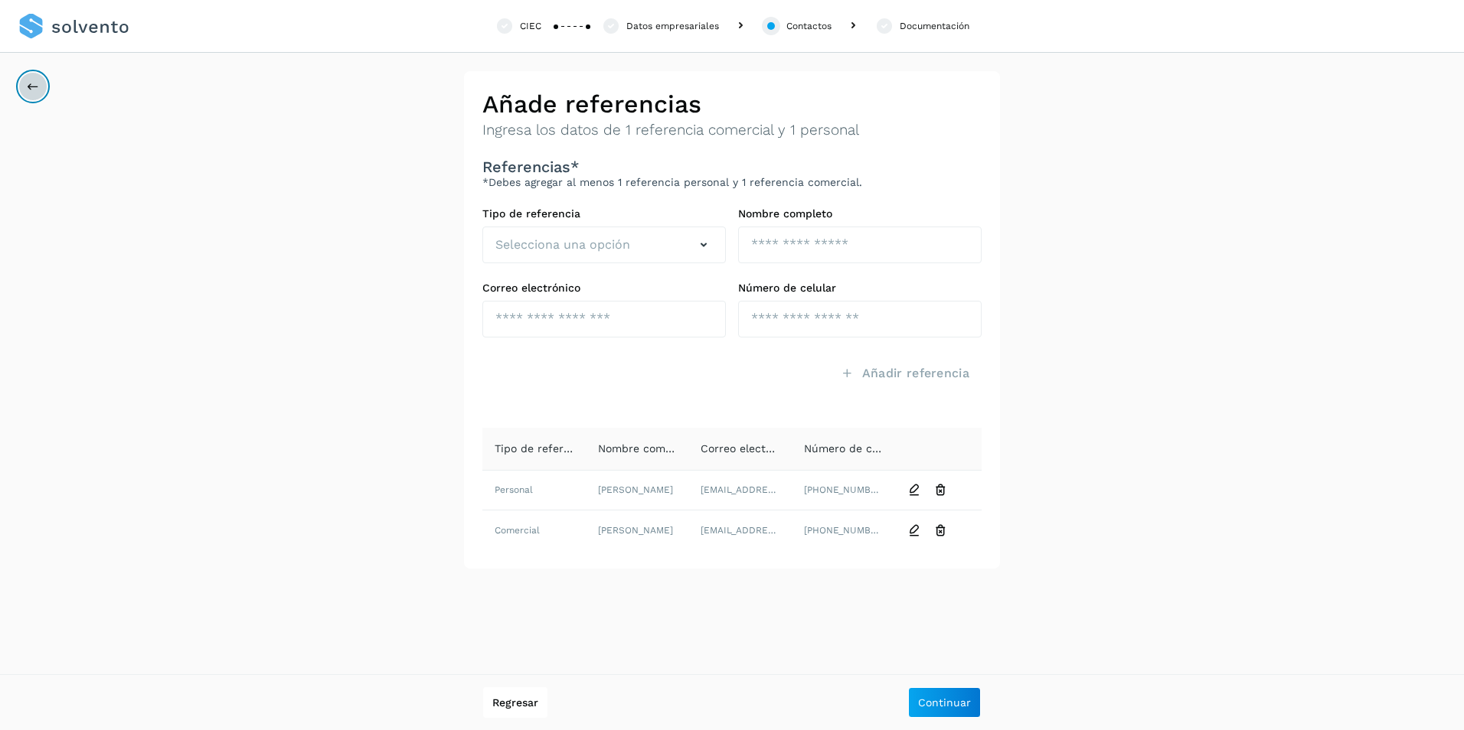
click at [31, 83] on icon at bounding box center [33, 86] width 12 height 12
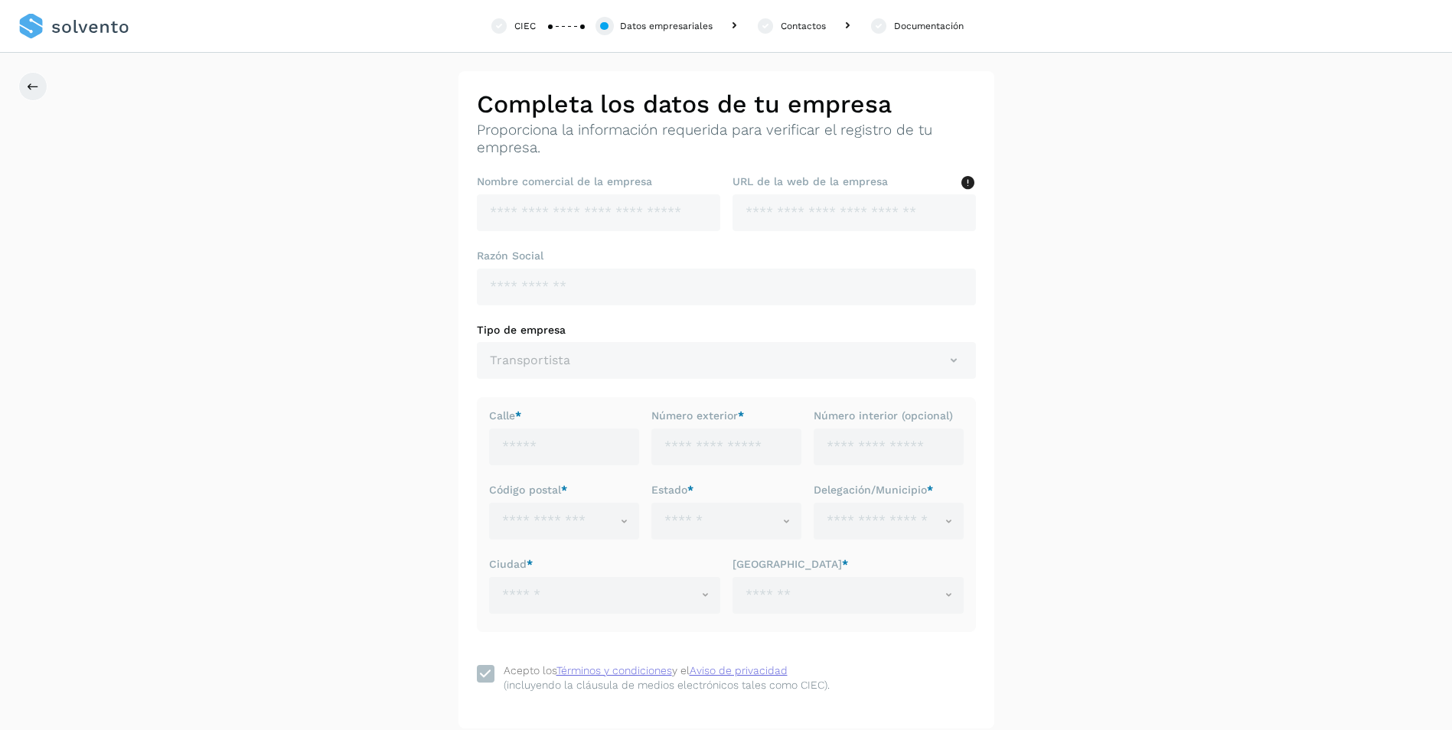
click at [795, 19] on div "Contactos" at bounding box center [803, 26] width 45 height 14
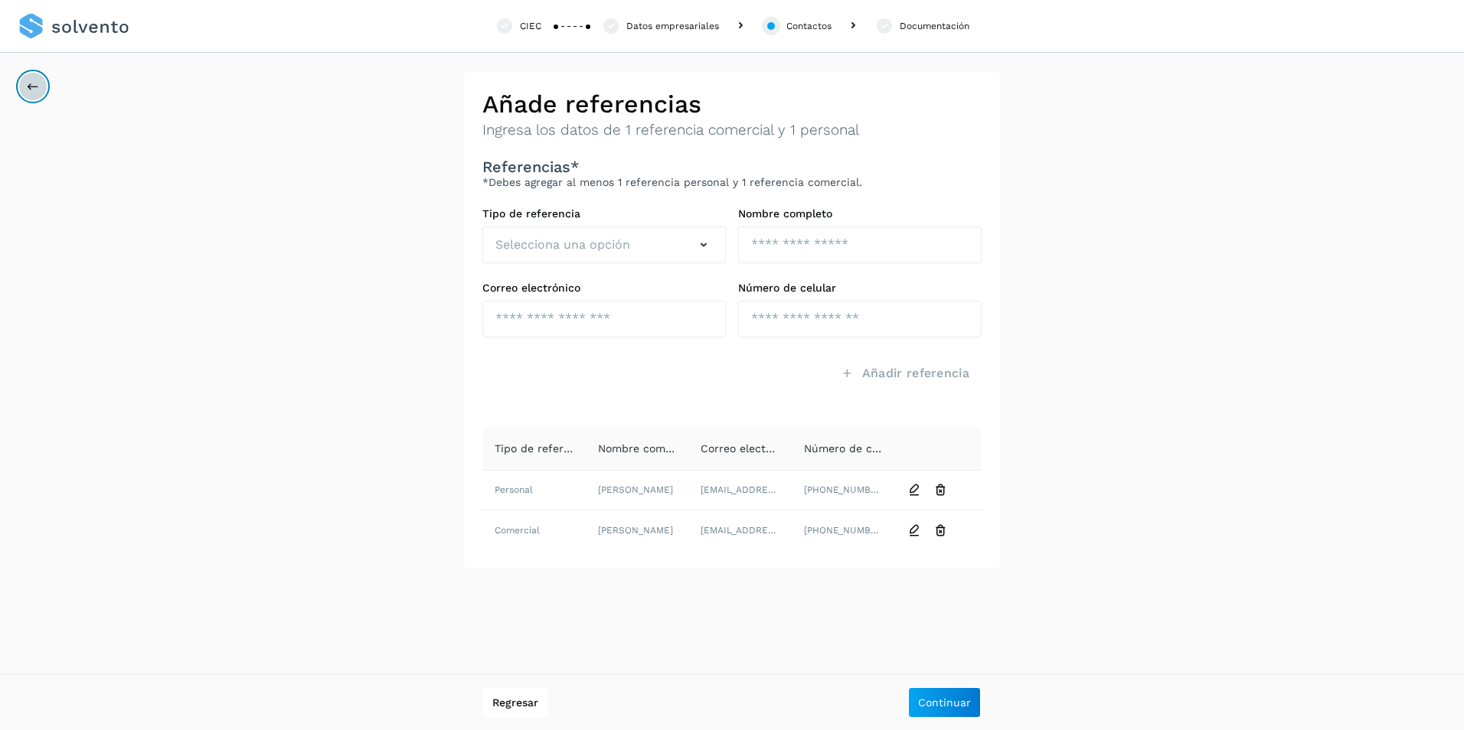
click at [19, 86] on button at bounding box center [32, 86] width 29 height 29
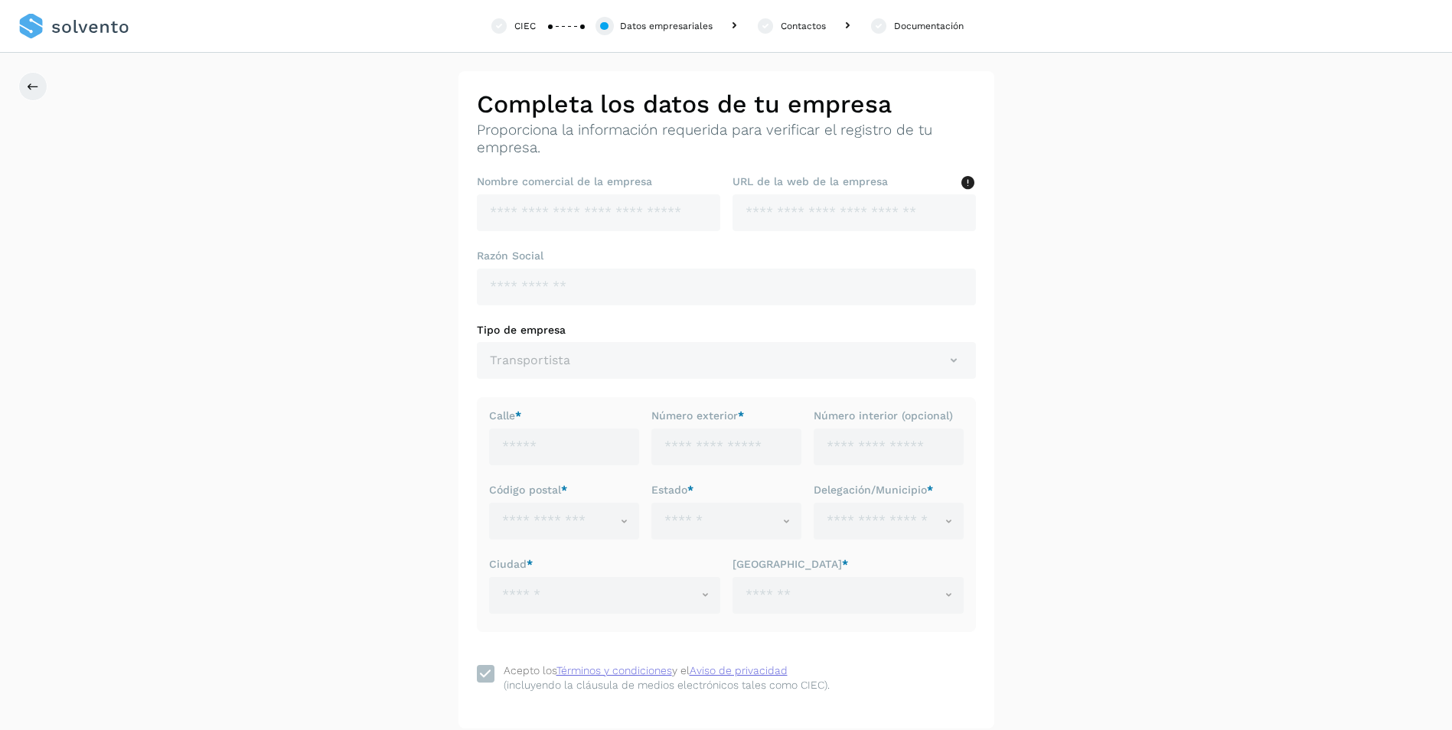
click at [945, 27] on div "Documentación" at bounding box center [929, 26] width 70 height 14
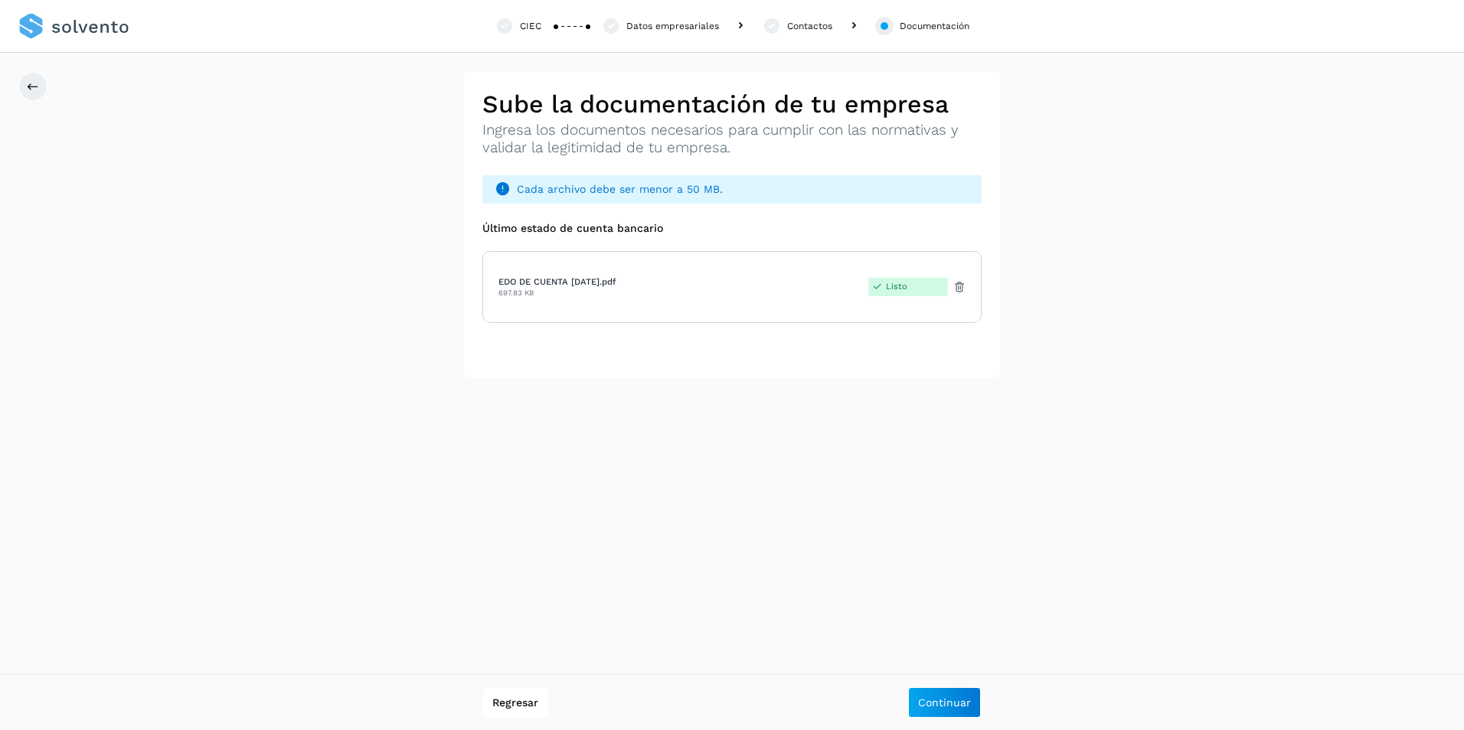
click at [521, 24] on div "CIEC" at bounding box center [530, 26] width 21 height 14
